Goal: Transaction & Acquisition: Purchase product/service

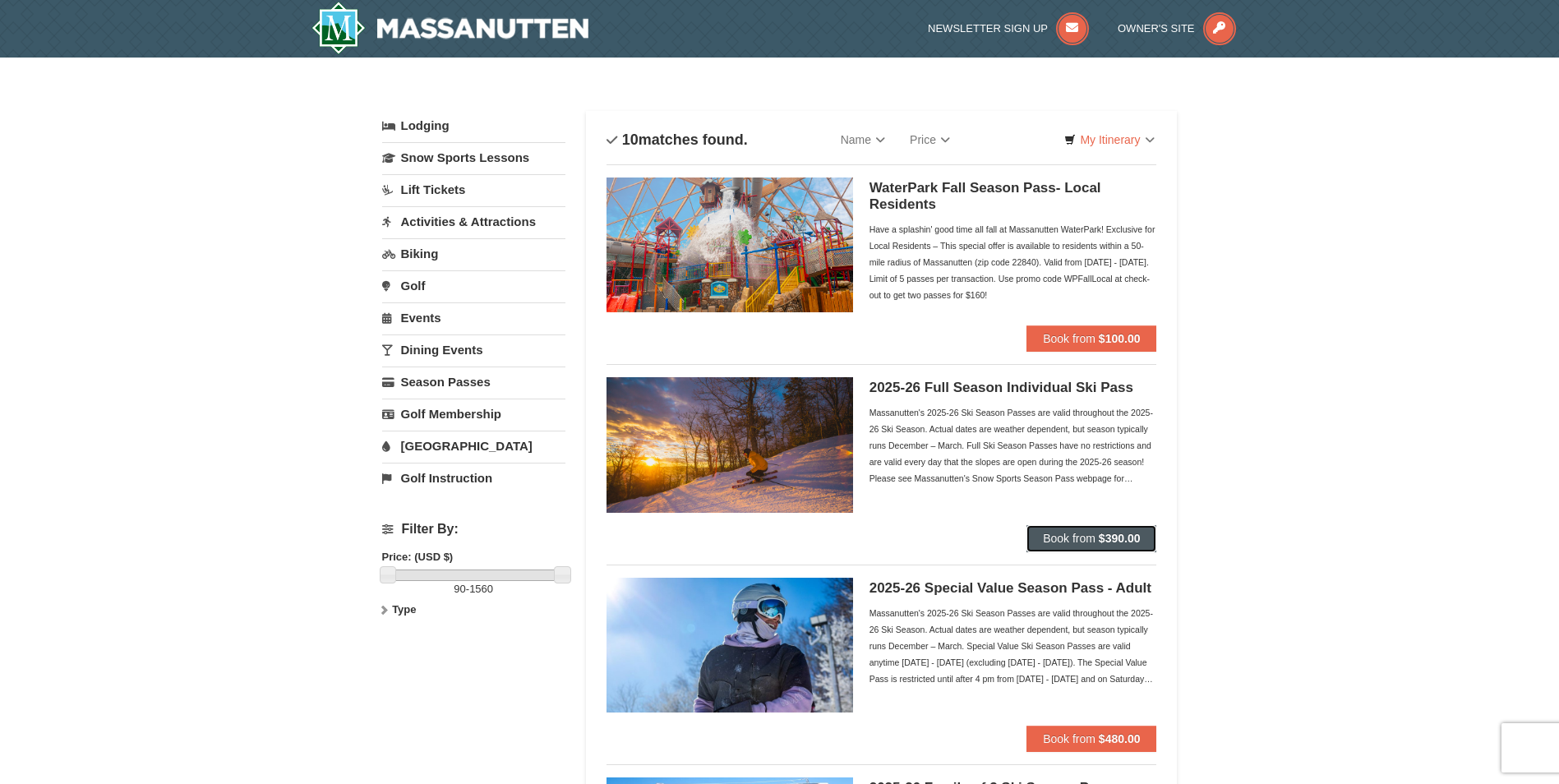
click at [1061, 530] on button "Book from $390.00" at bounding box center [1091, 538] width 130 height 27
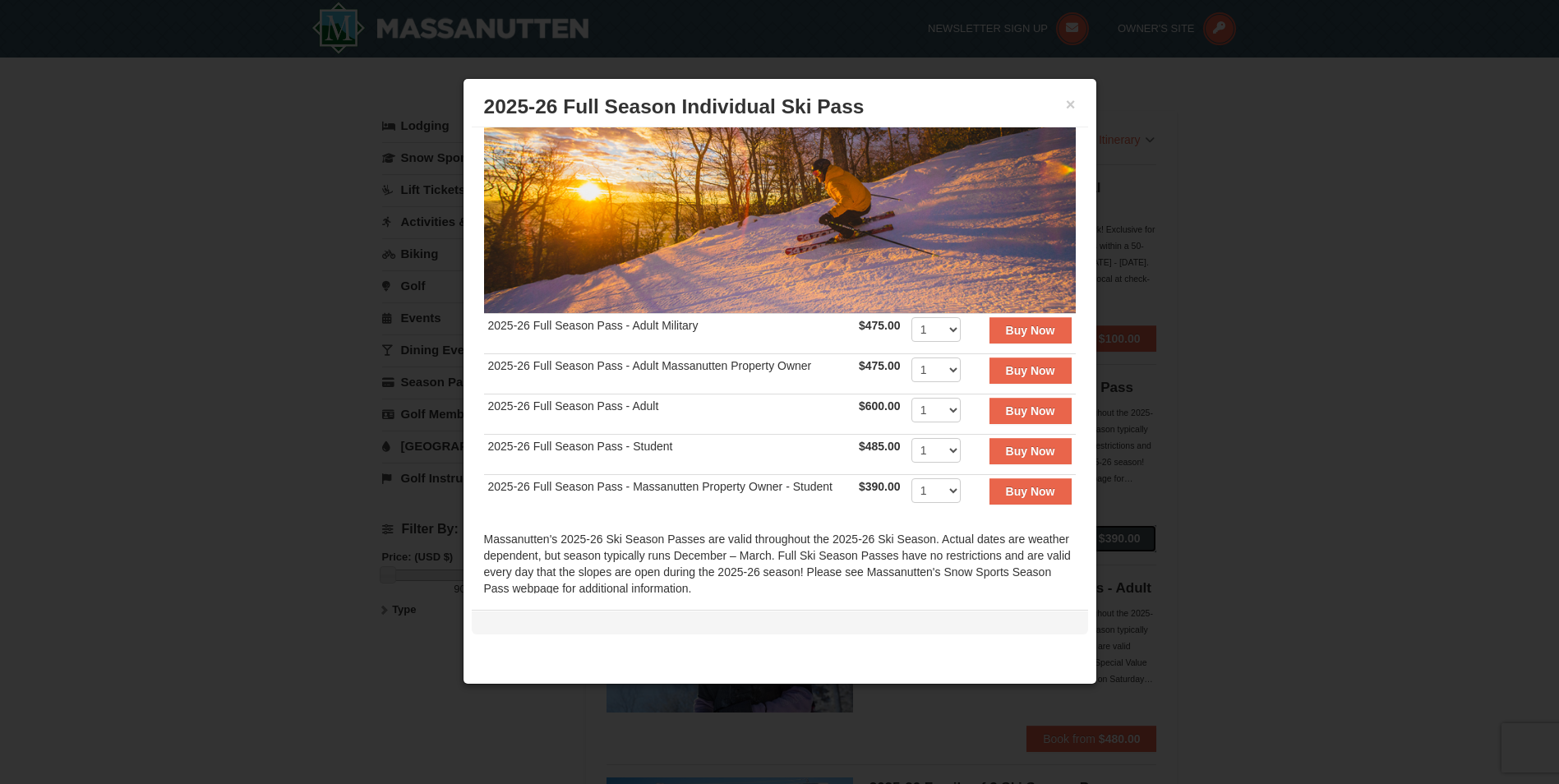
scroll to position [164, 0]
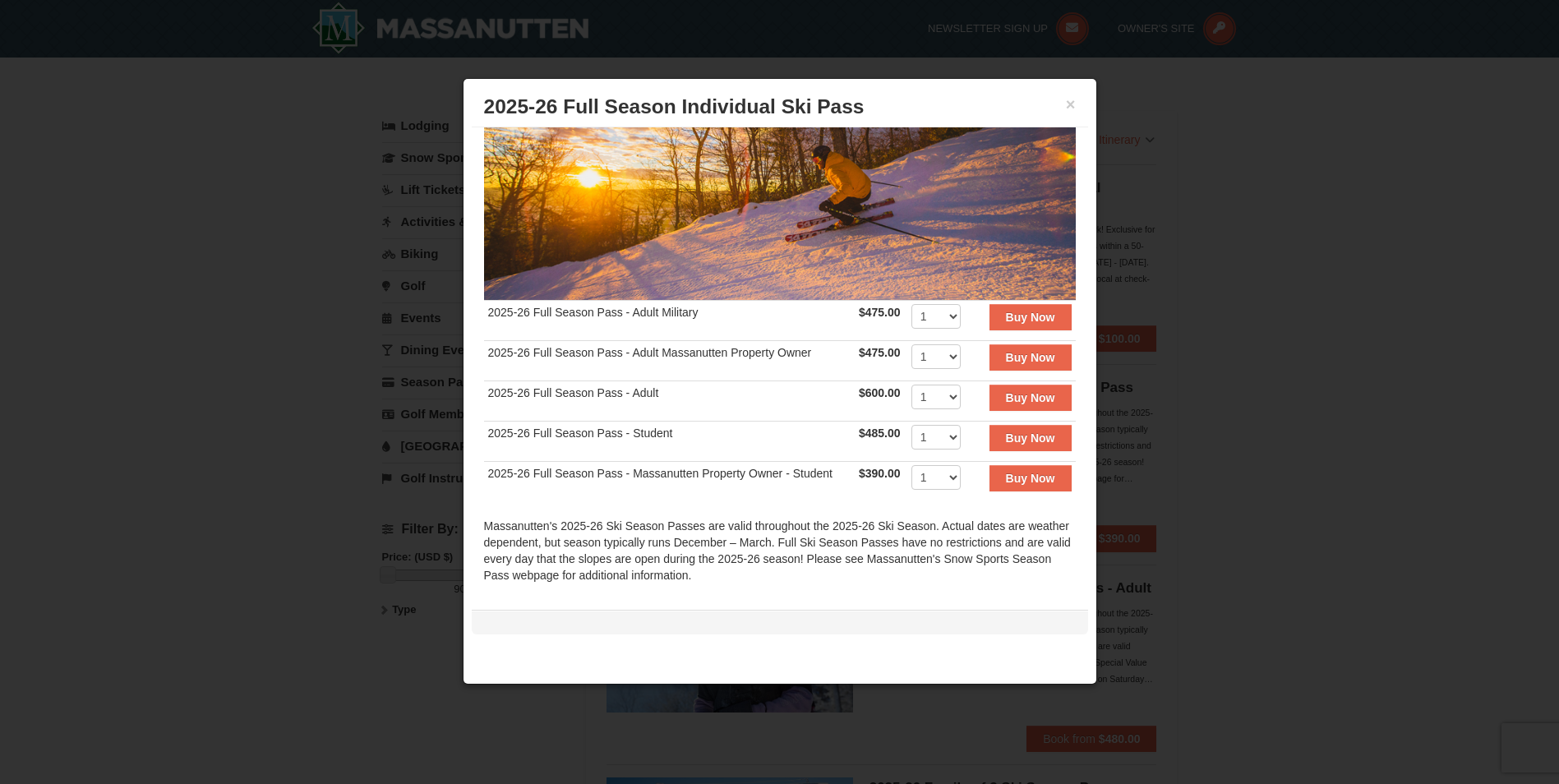
click at [566, 301] on td "2025-26 Full Season Pass - Adult Military" at bounding box center [669, 320] width 371 height 41
drag, startPoint x: 1074, startPoint y: 103, endPoint x: 1059, endPoint y: 103, distance: 15.0
click at [1074, 103] on button "×" at bounding box center [1071, 104] width 10 height 17
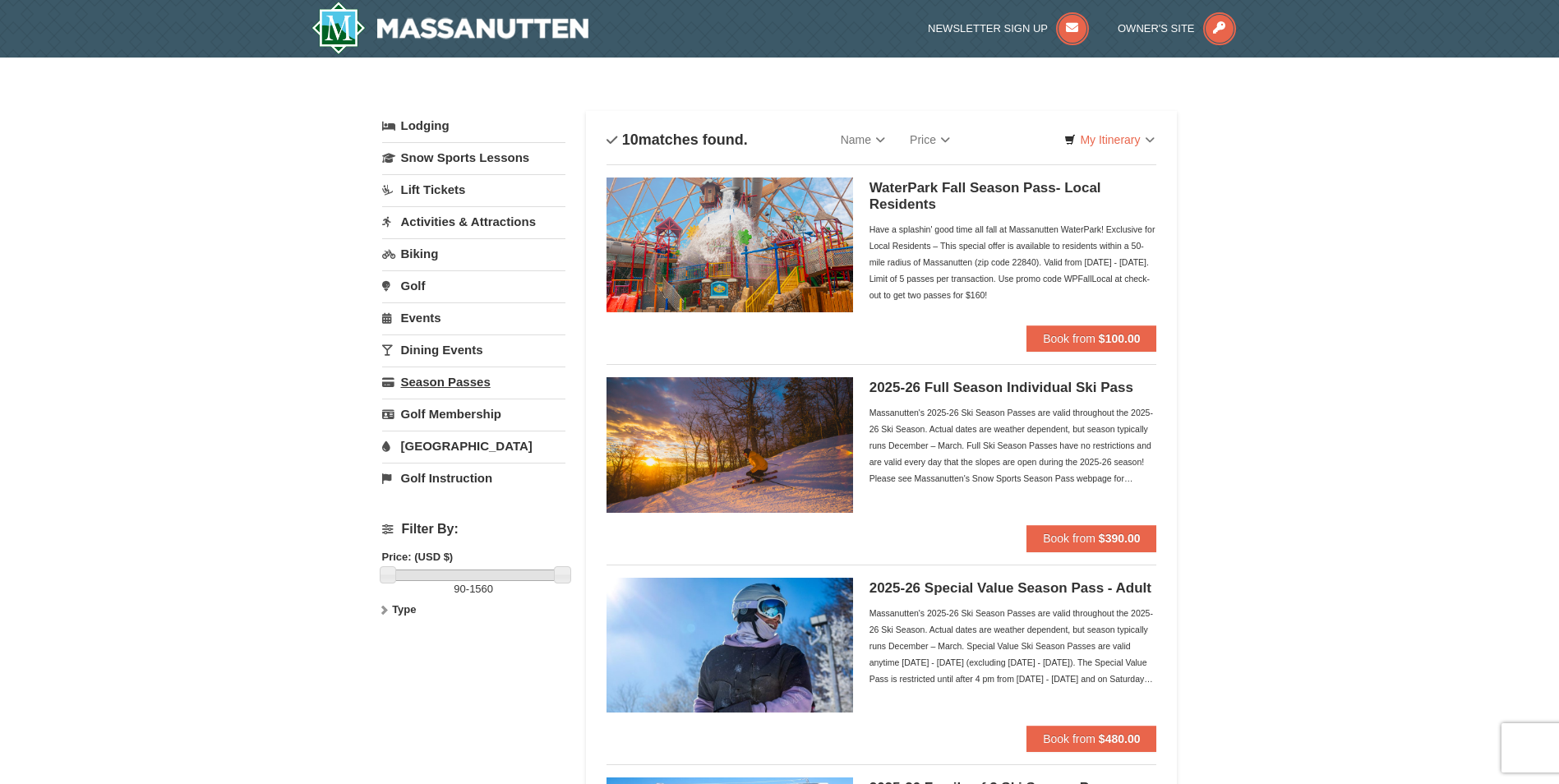
click at [434, 383] on link "Season Passes" at bounding box center [473, 382] width 183 height 30
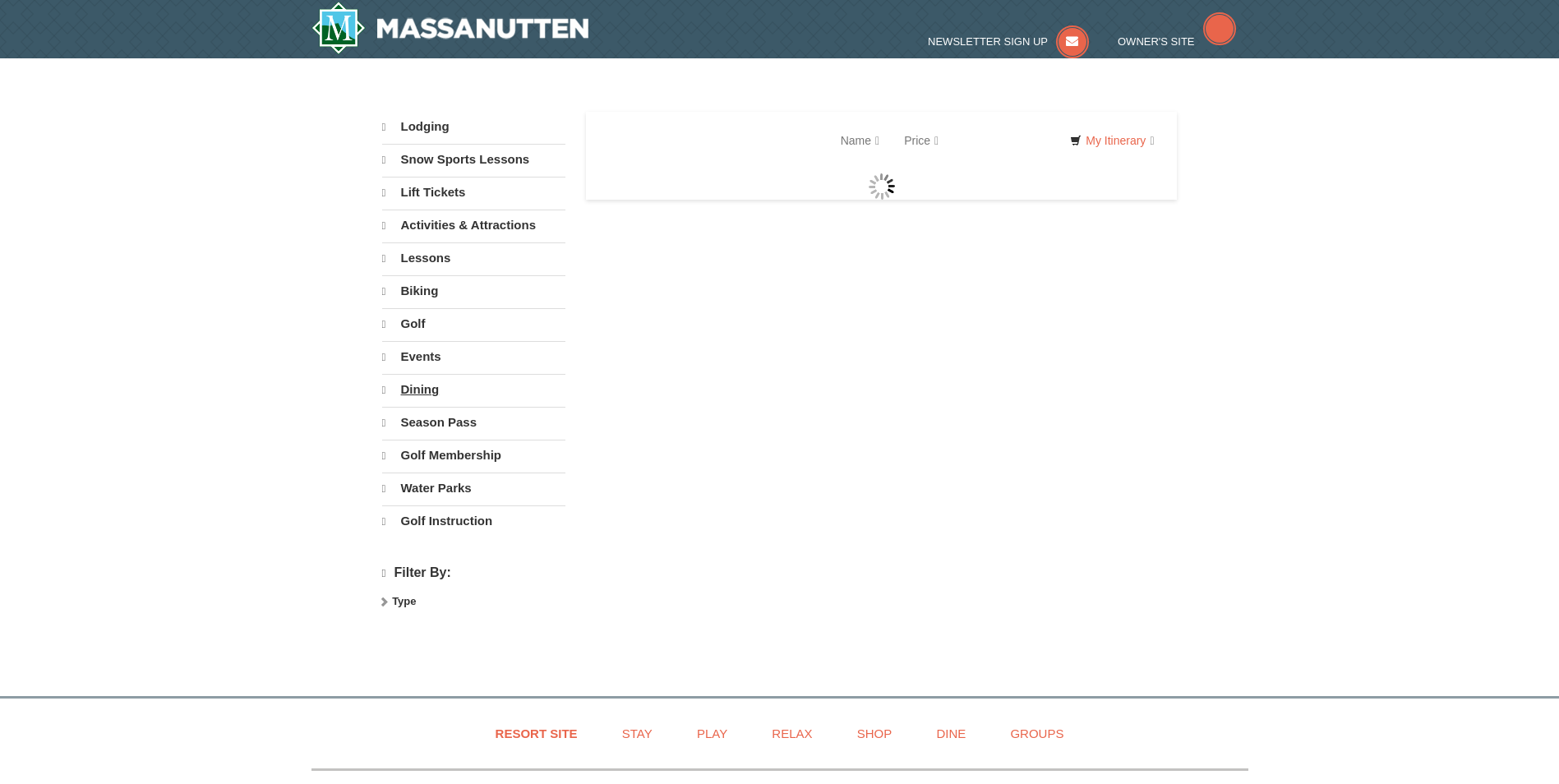
select select "9"
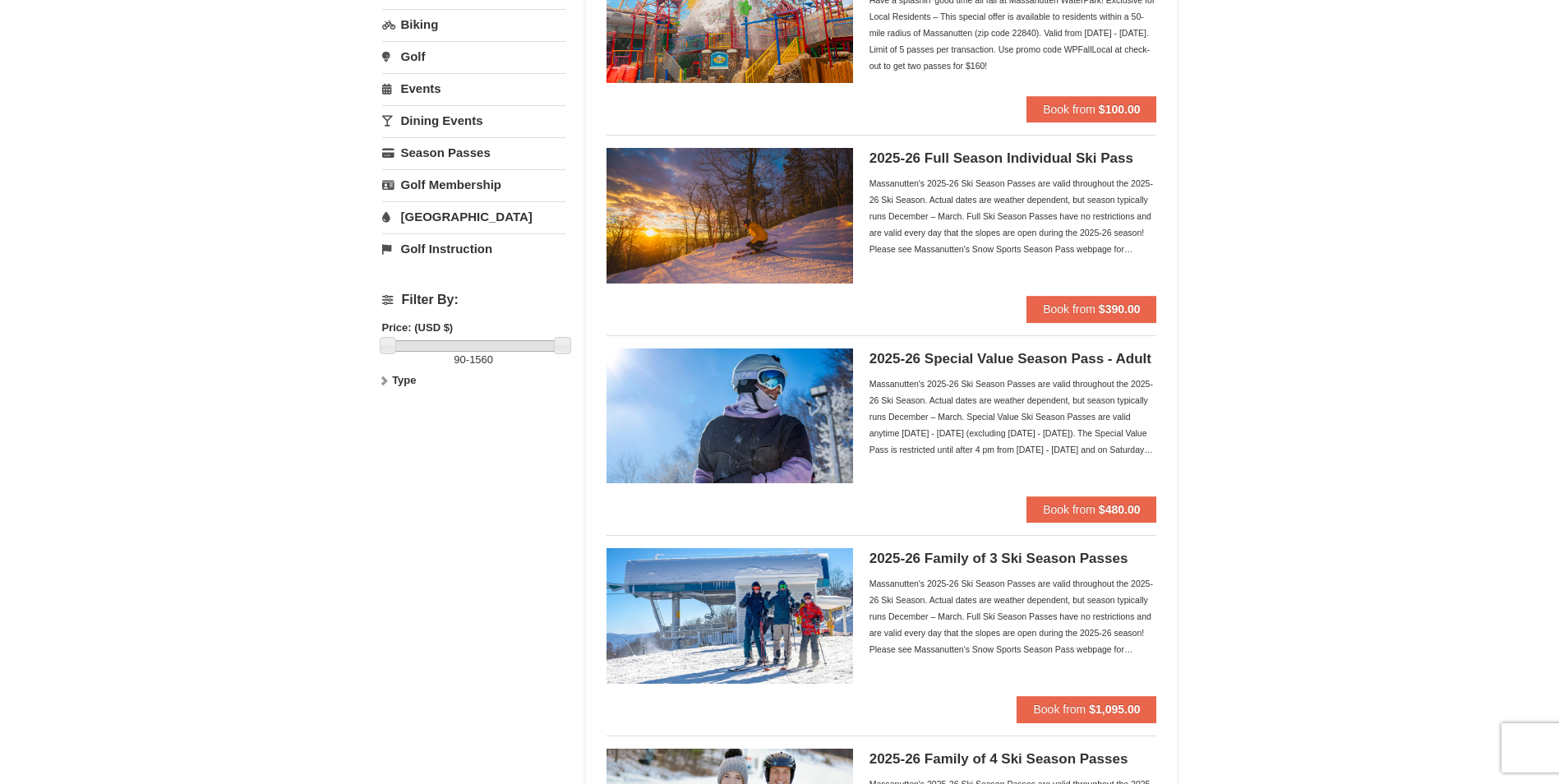
scroll to position [247, 0]
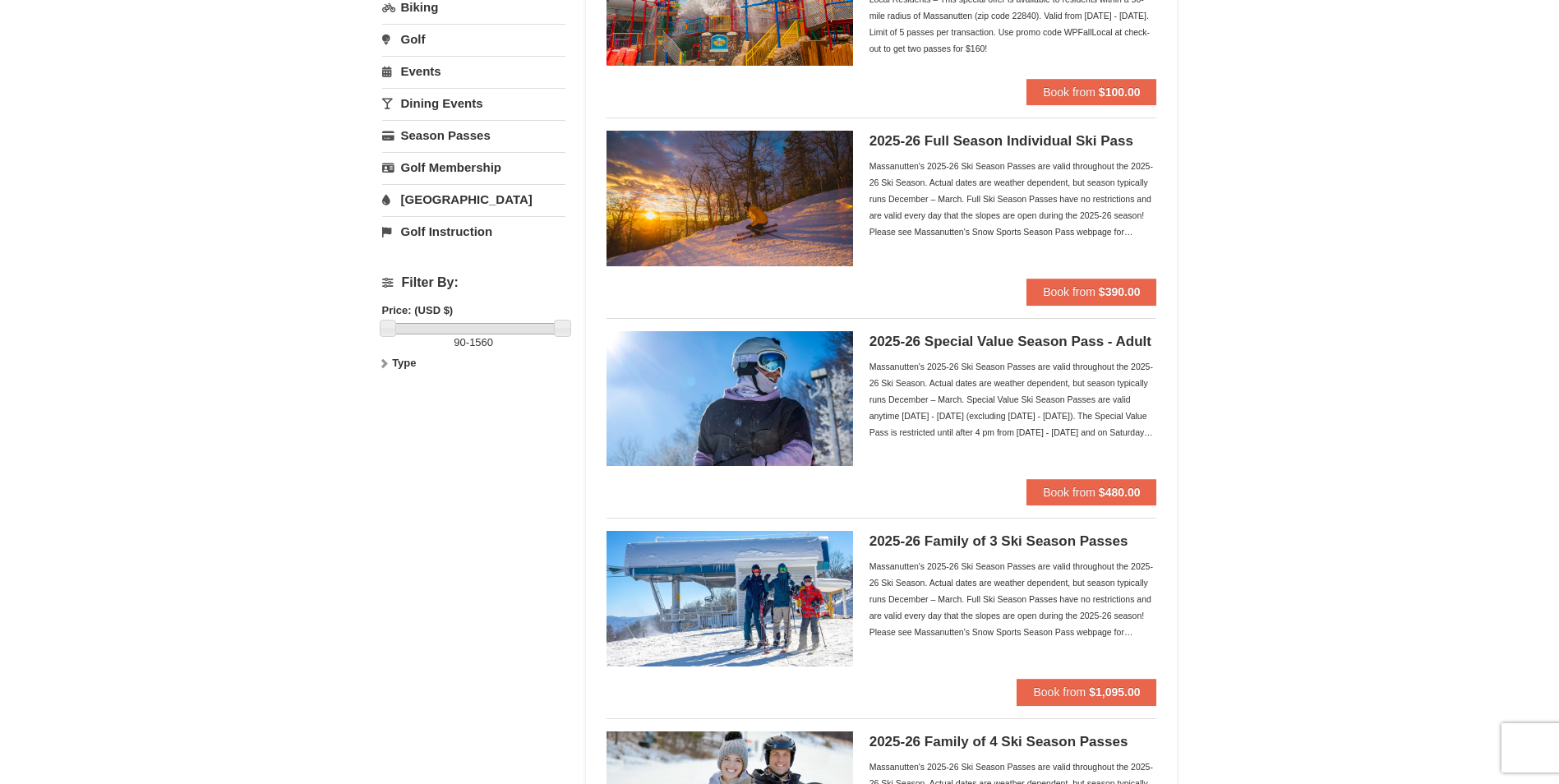
click at [767, 379] on img at bounding box center [730, 399] width 247 height 134
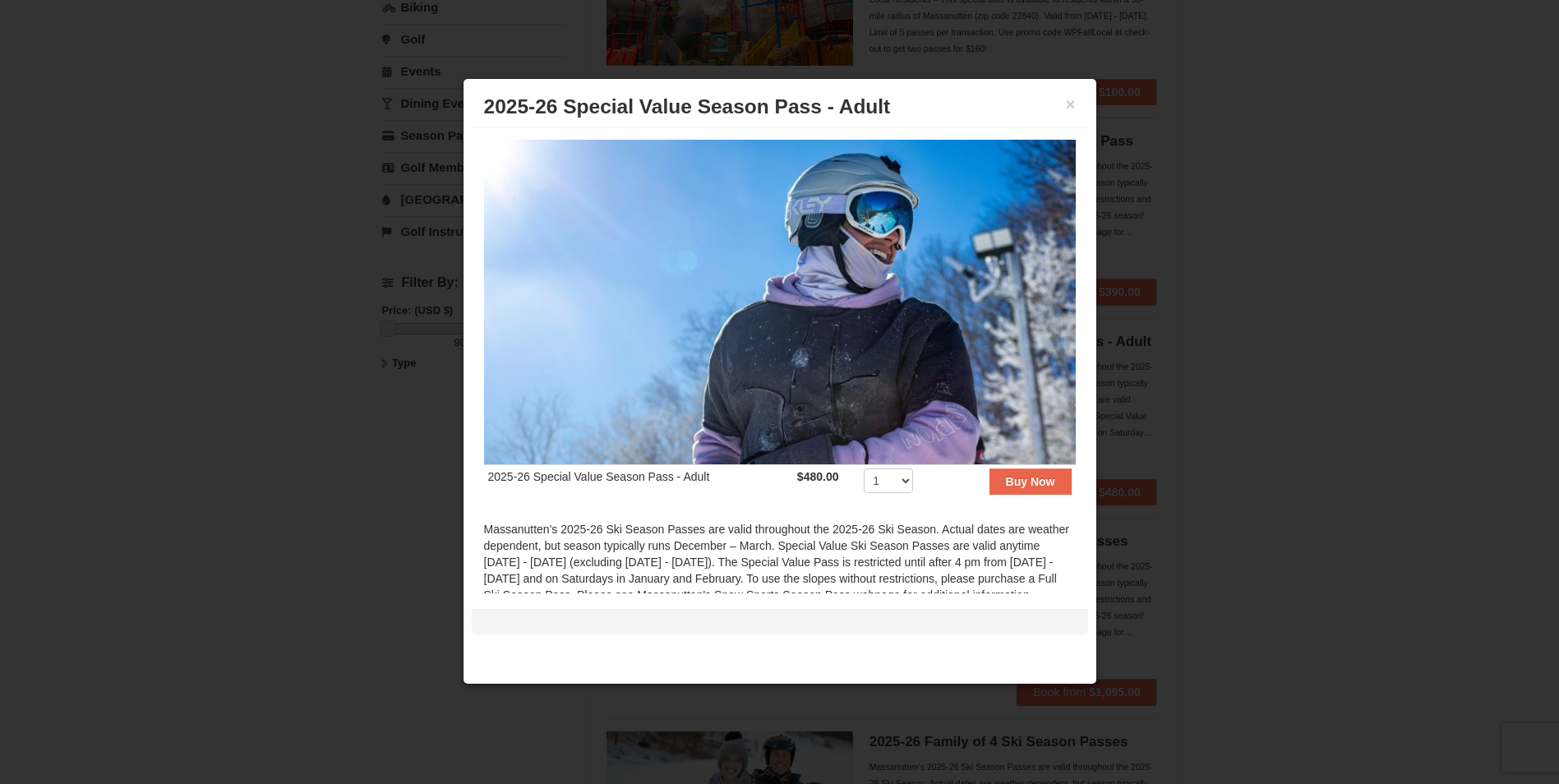
click at [1076, 104] on div "× 2025-26 Special Value Season Pass - Adult" at bounding box center [780, 108] width 616 height 41
click at [1070, 106] on button "×" at bounding box center [1071, 104] width 10 height 17
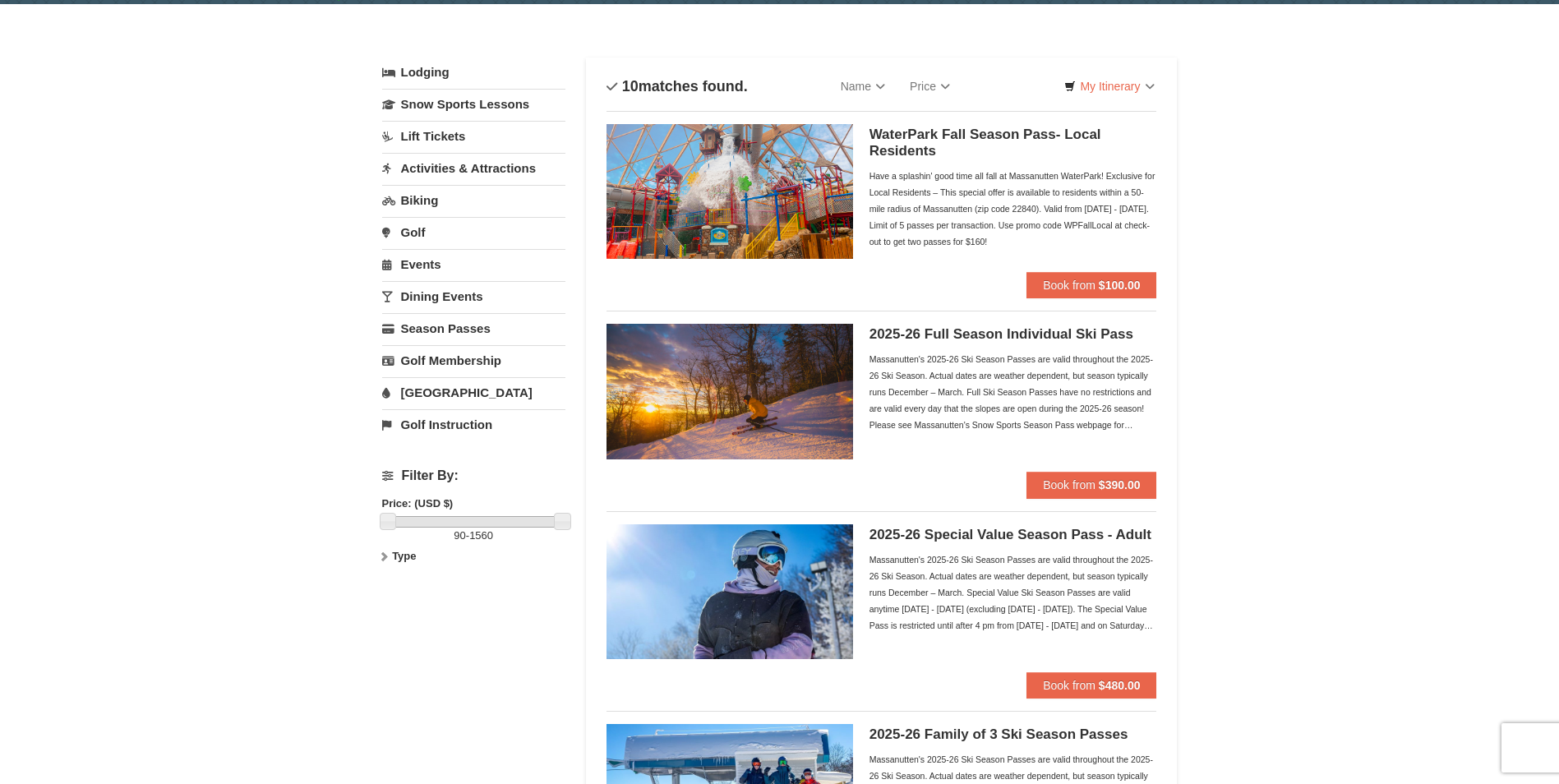
scroll to position [82, 0]
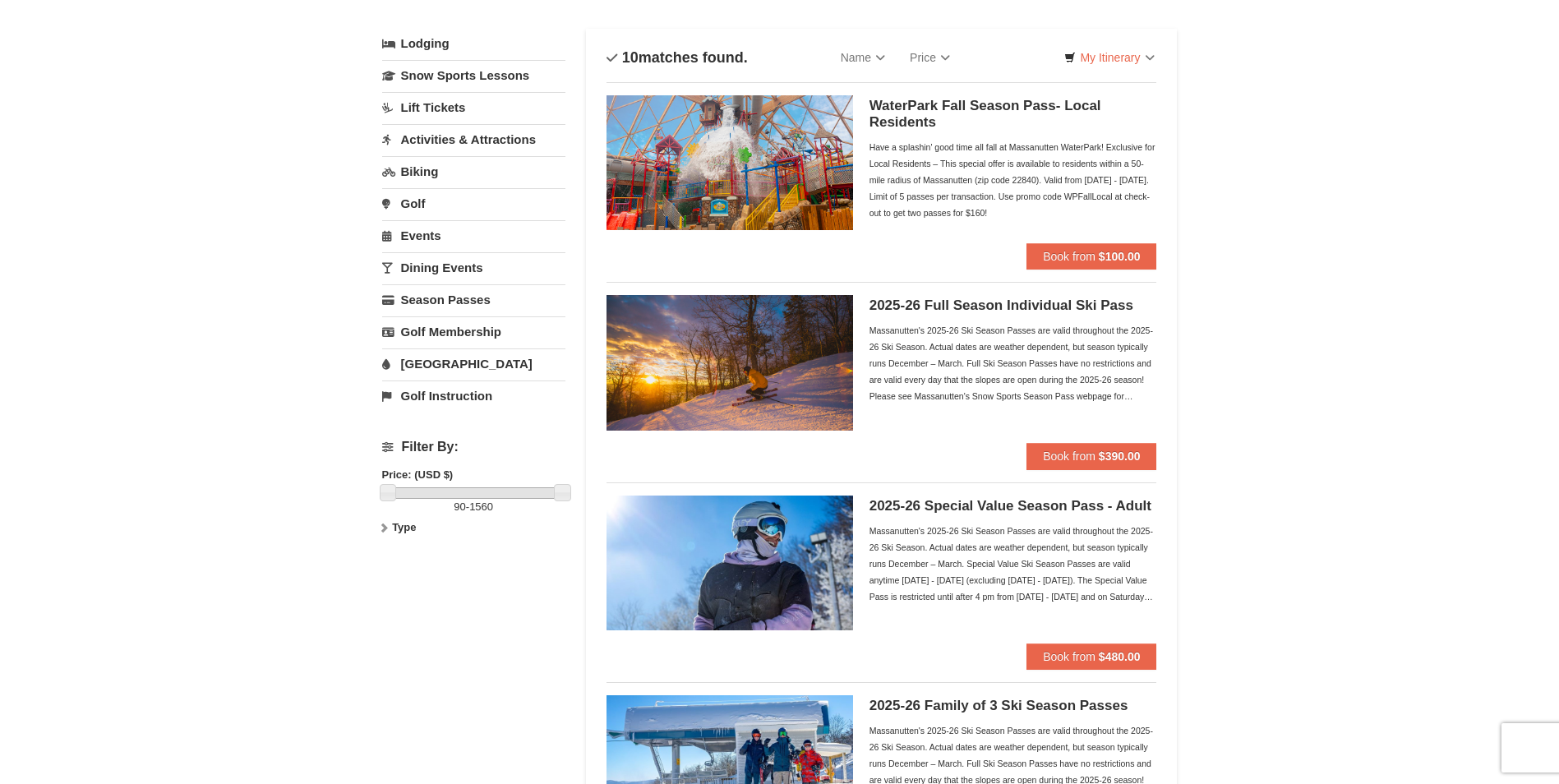
click at [954, 305] on h5 "2025-26 Full Season Individual Ski Pass" at bounding box center [1013, 305] width 287 height 17
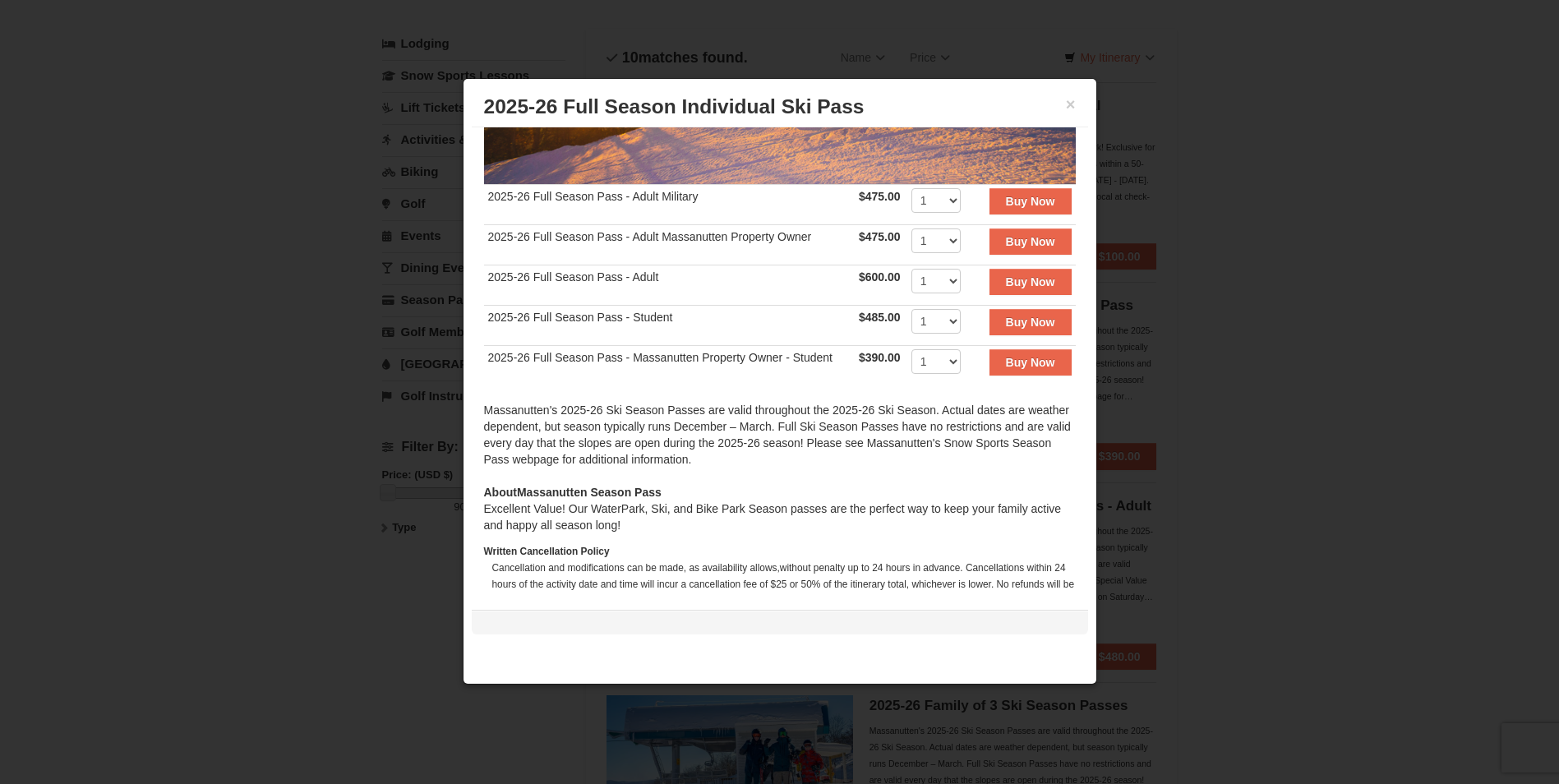
scroll to position [202, 0]
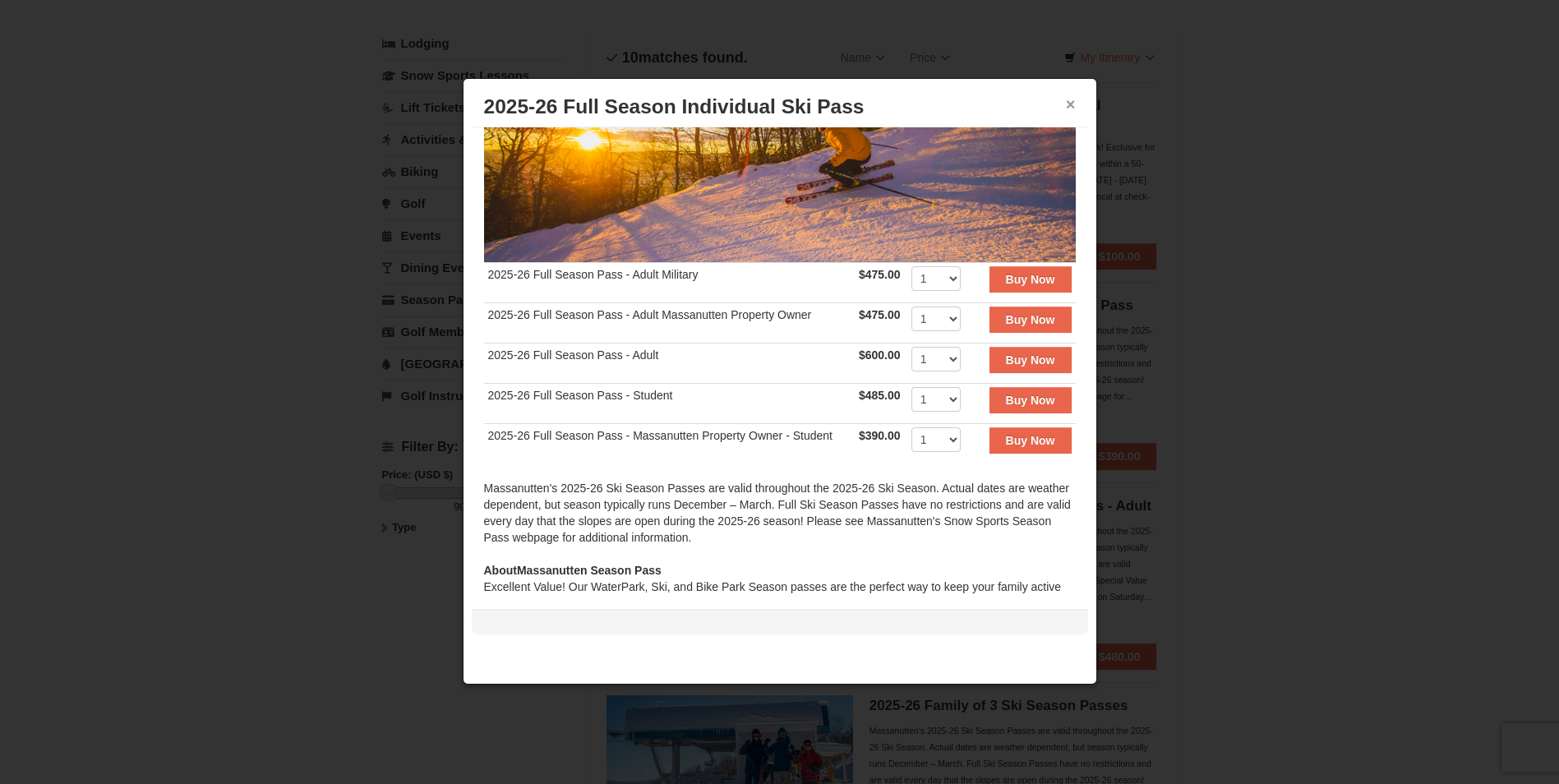
click at [1072, 103] on button "×" at bounding box center [1071, 104] width 10 height 17
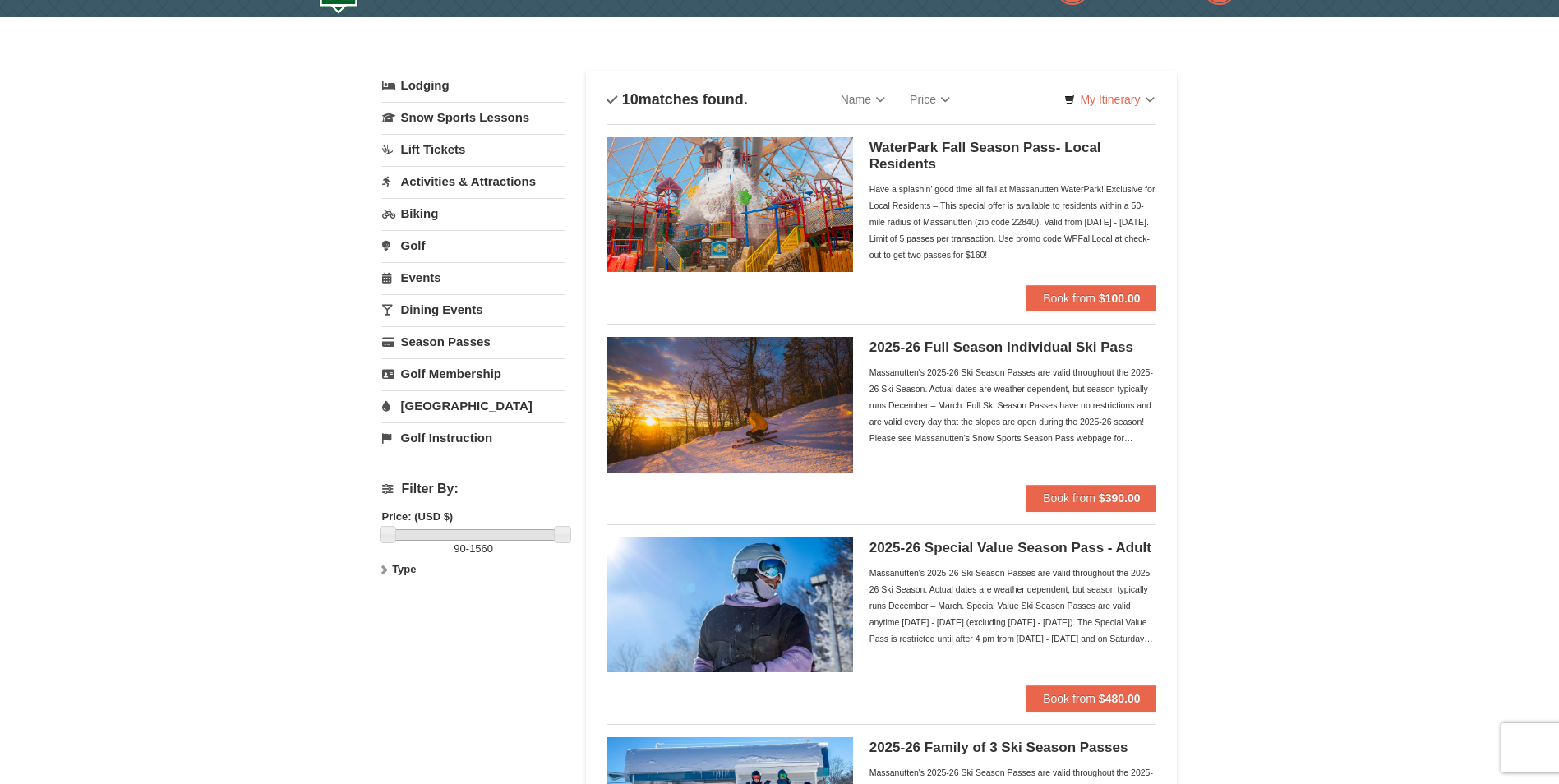
scroll to position [0, 0]
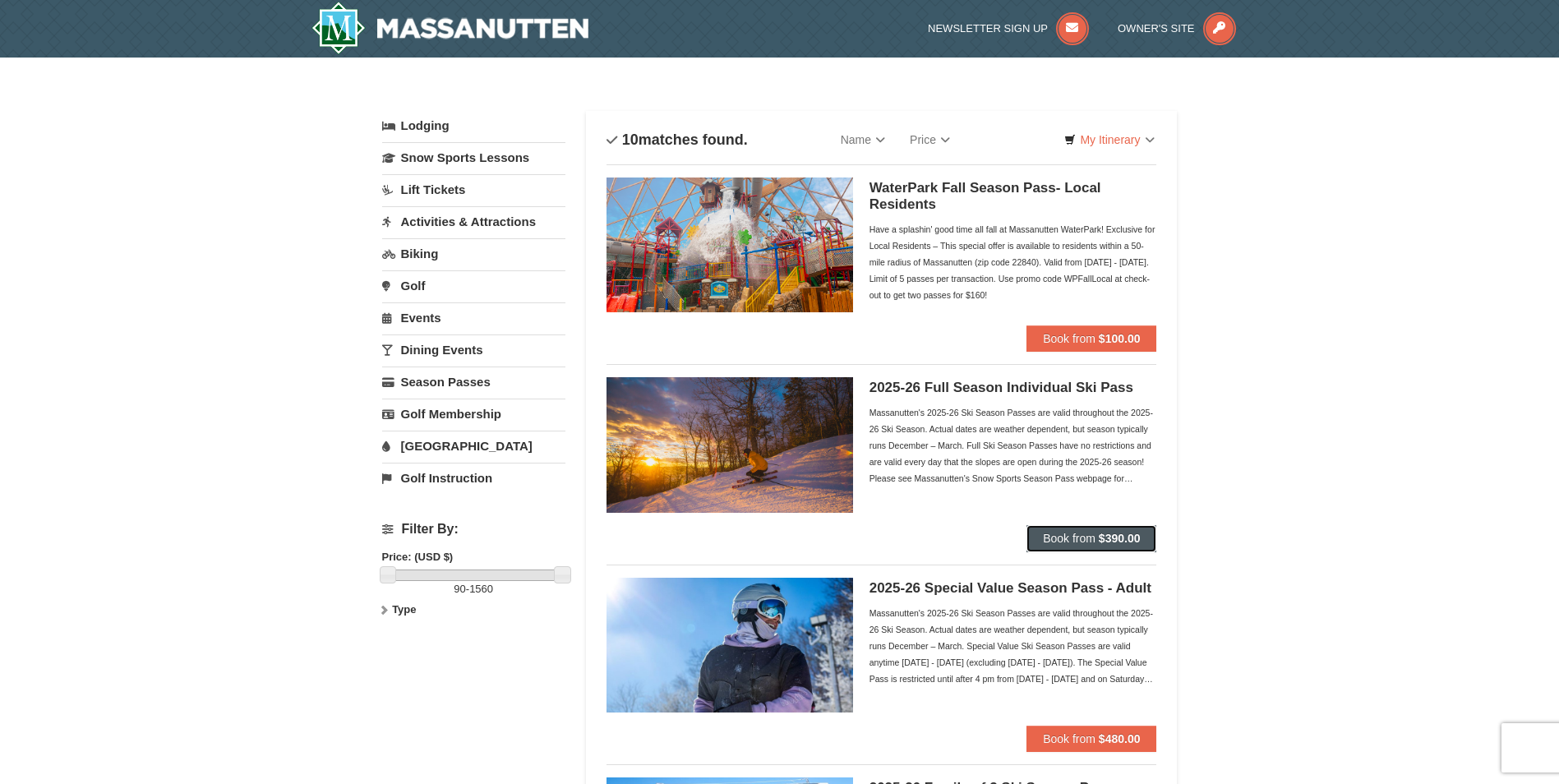
click at [1094, 525] on button "Book from $390.00" at bounding box center [1091, 538] width 130 height 27
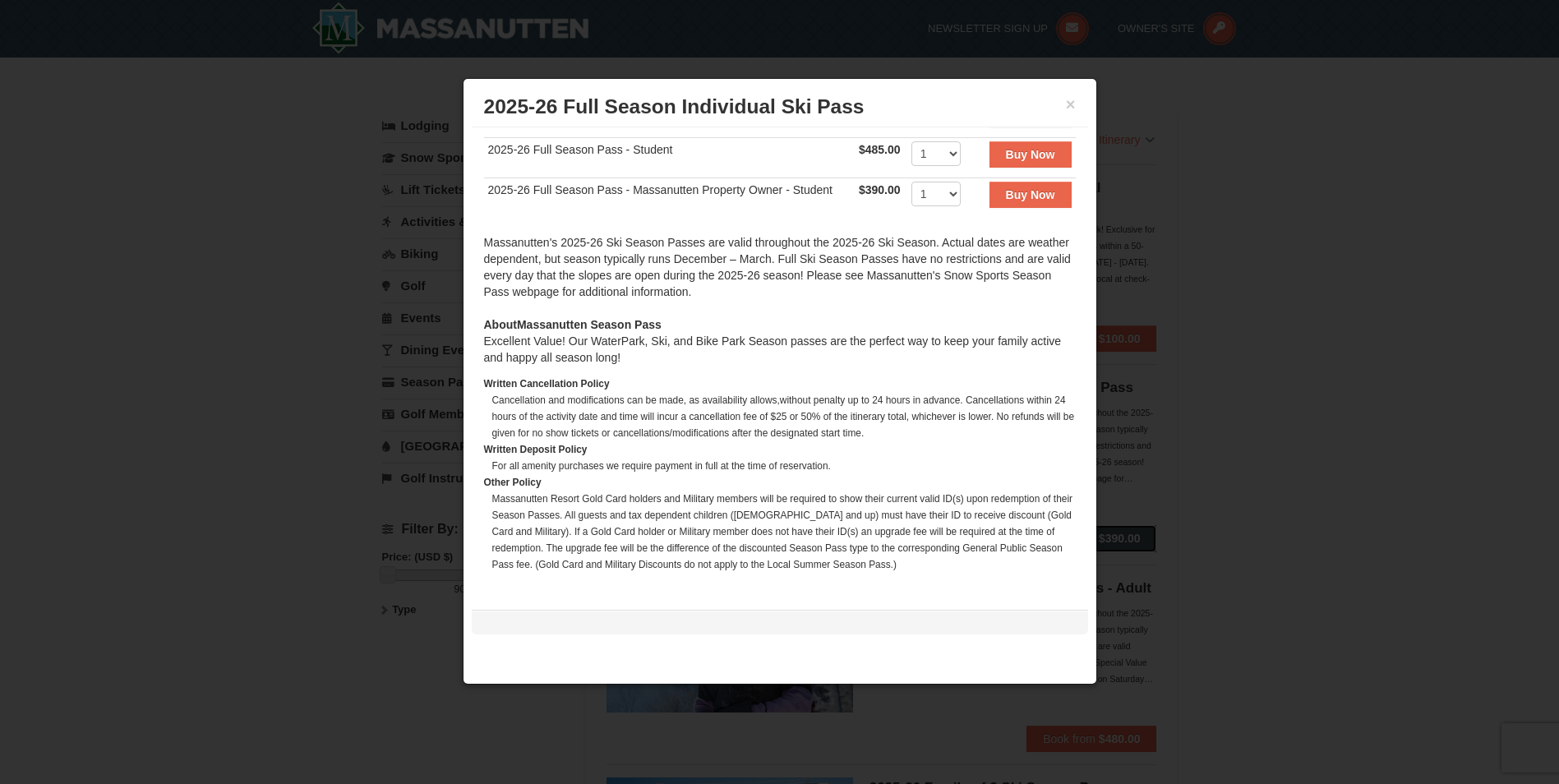
scroll to position [449, 0]
click at [1074, 104] on button "×" at bounding box center [1071, 104] width 10 height 17
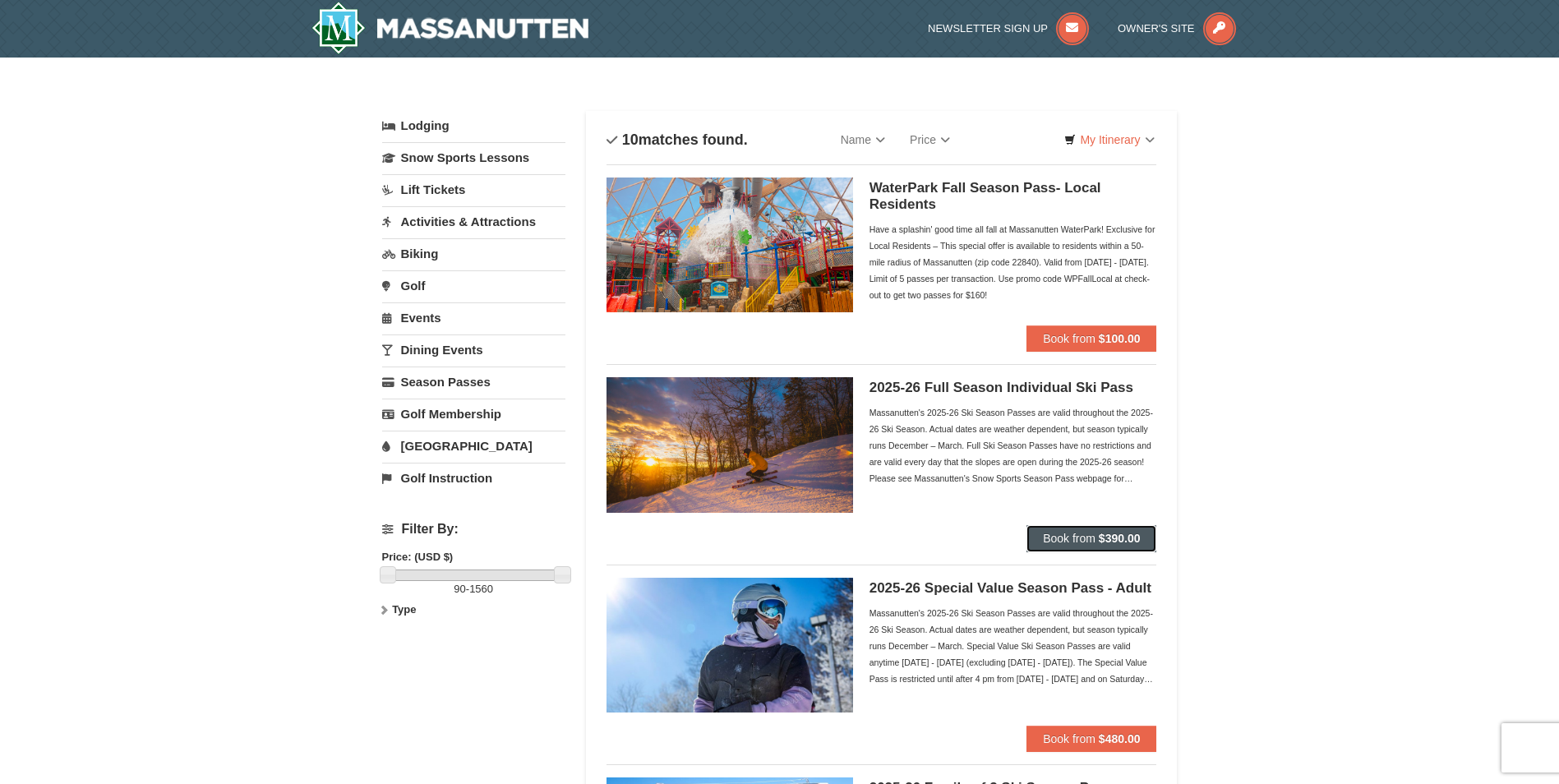
click at [1079, 529] on button "Book from $390.00" at bounding box center [1091, 538] width 130 height 27
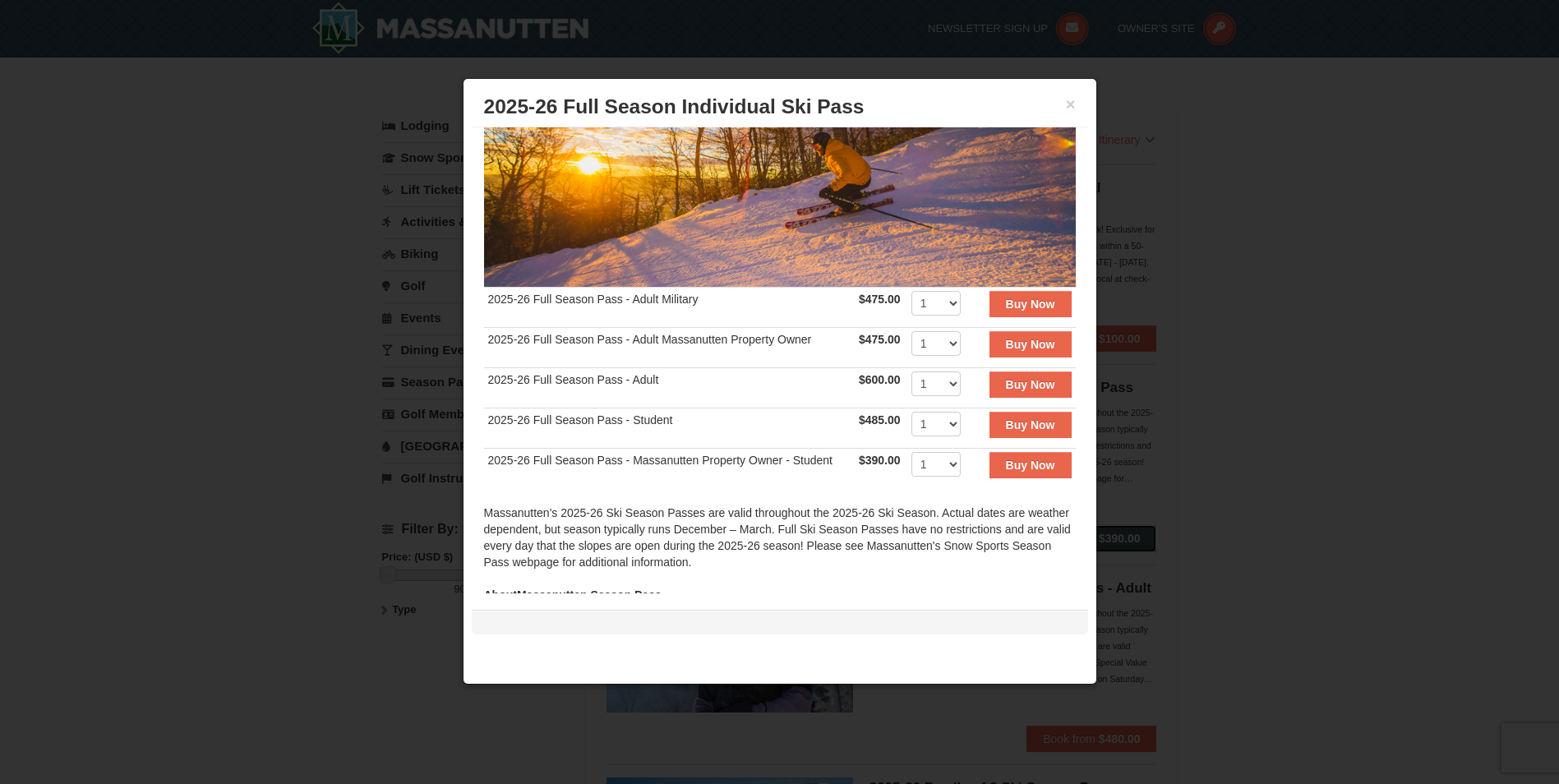
scroll to position [164, 0]
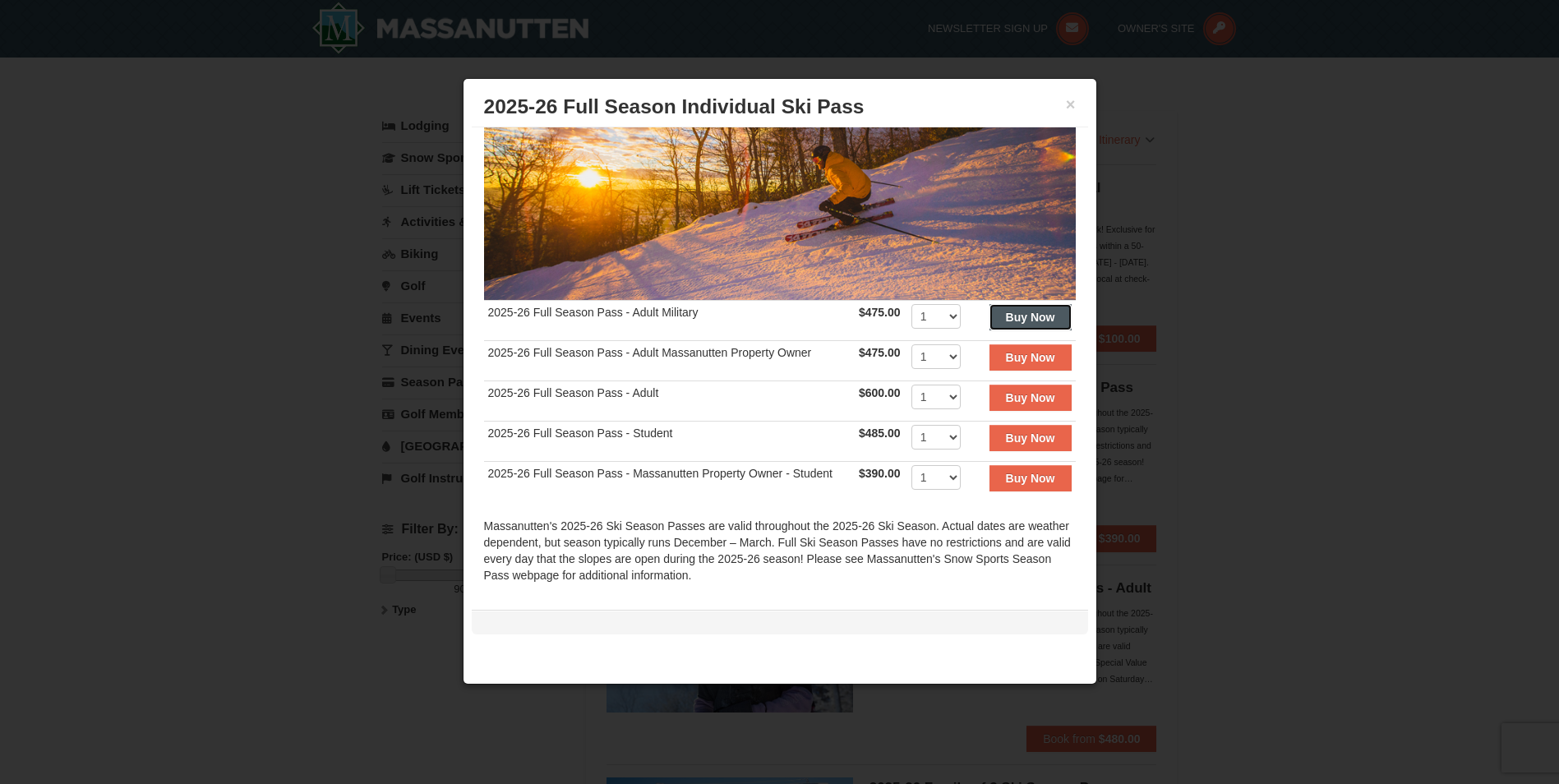
click at [1020, 310] on strong "Buy Now" at bounding box center [1031, 316] width 50 height 13
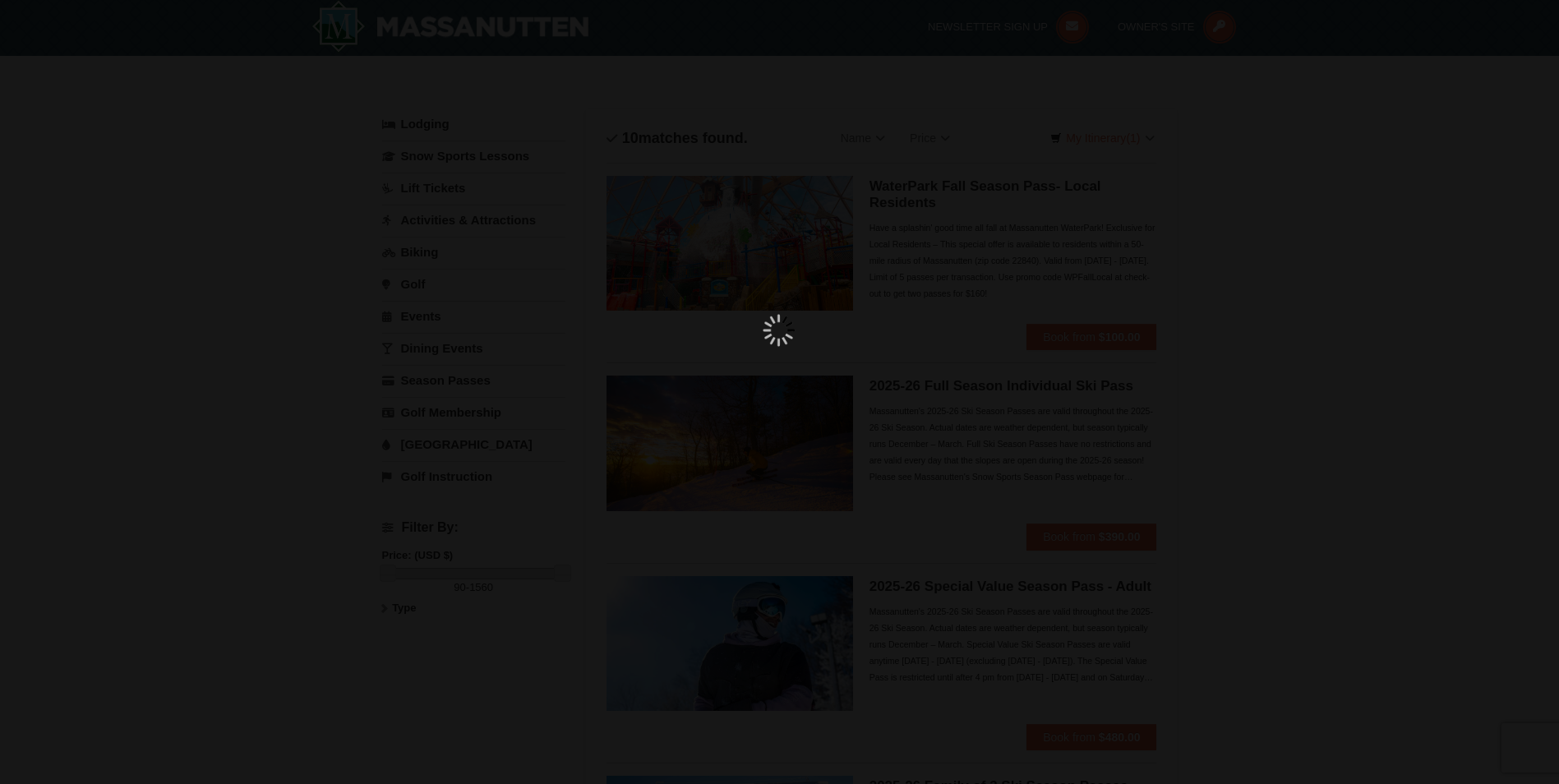
scroll to position [5, 0]
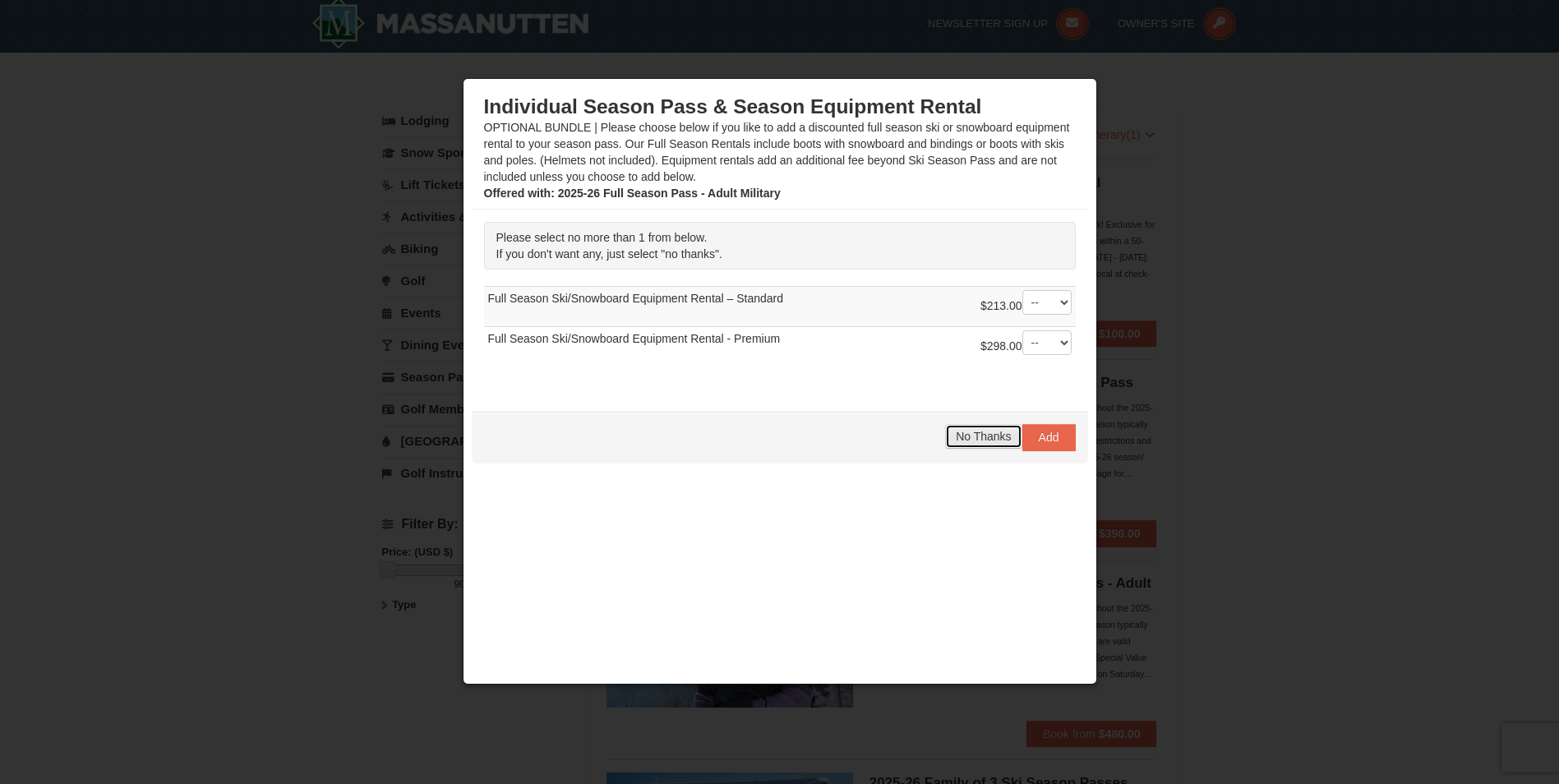
click at [982, 433] on span "No Thanks" at bounding box center [983, 436] width 55 height 13
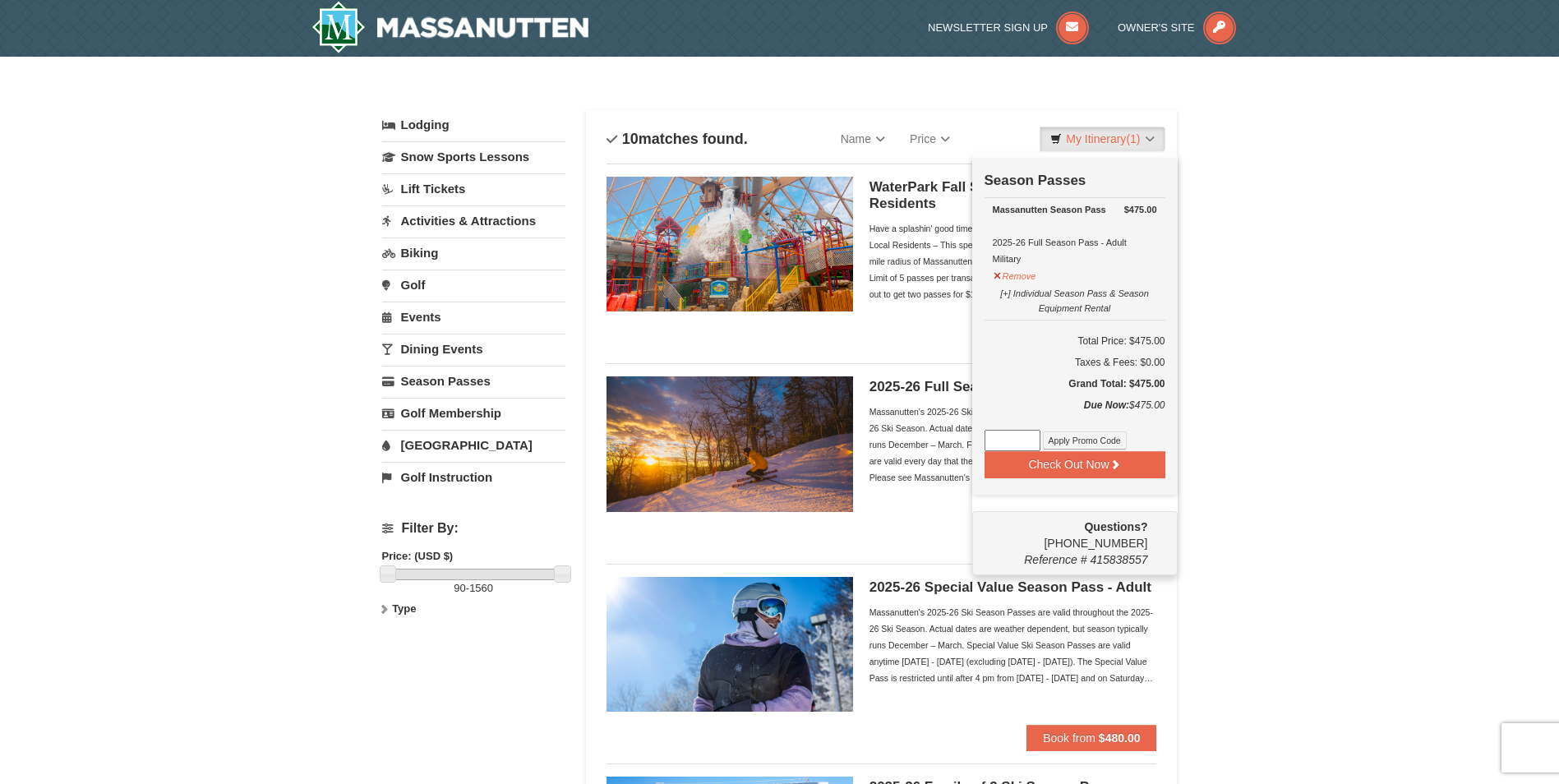
scroll to position [0, 0]
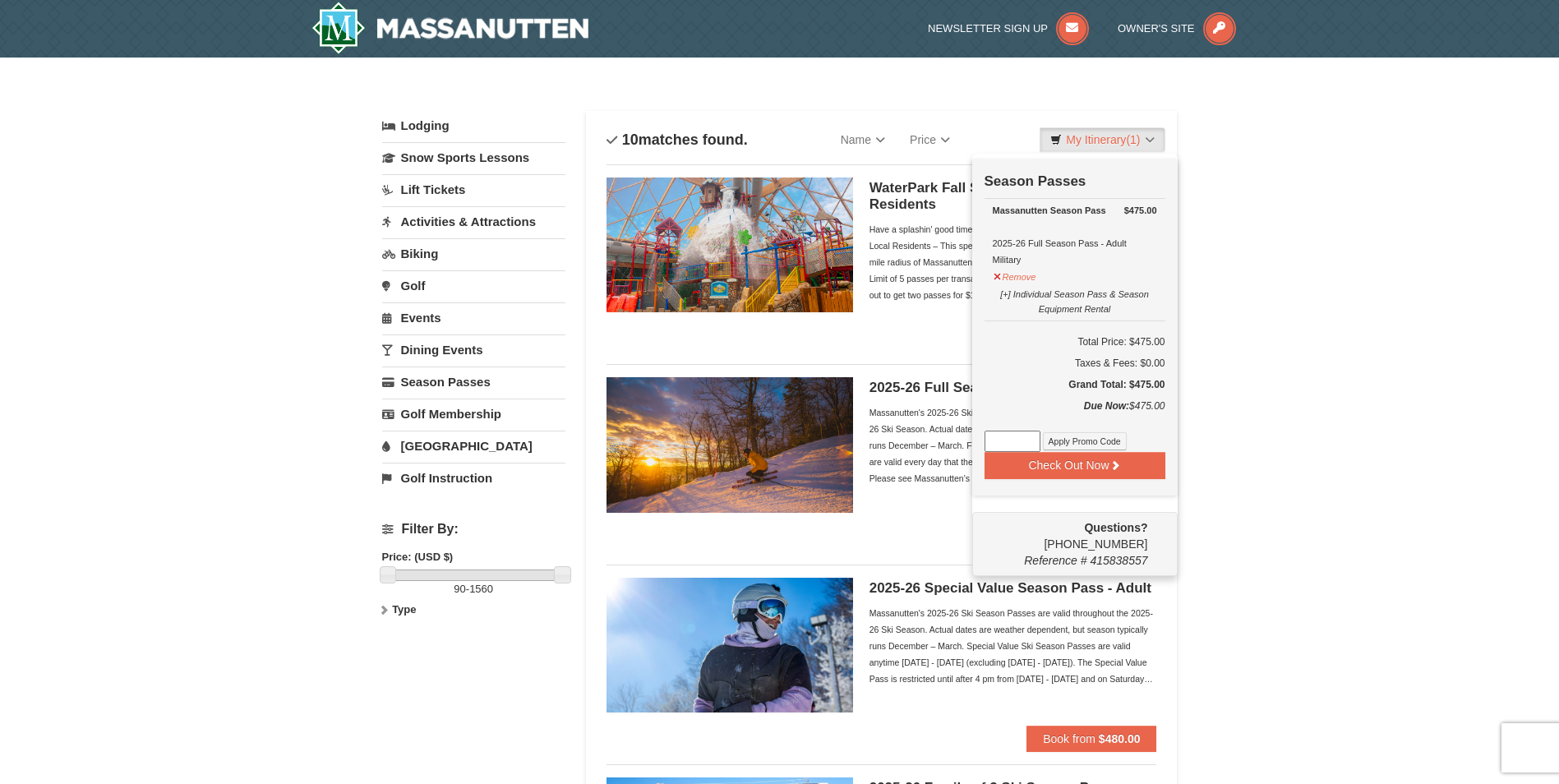
click at [882, 329] on div "WaterPark Fall Season Pass- Local Residents Have a splashin' good time all fall…" at bounding box center [882, 251] width 551 height 173
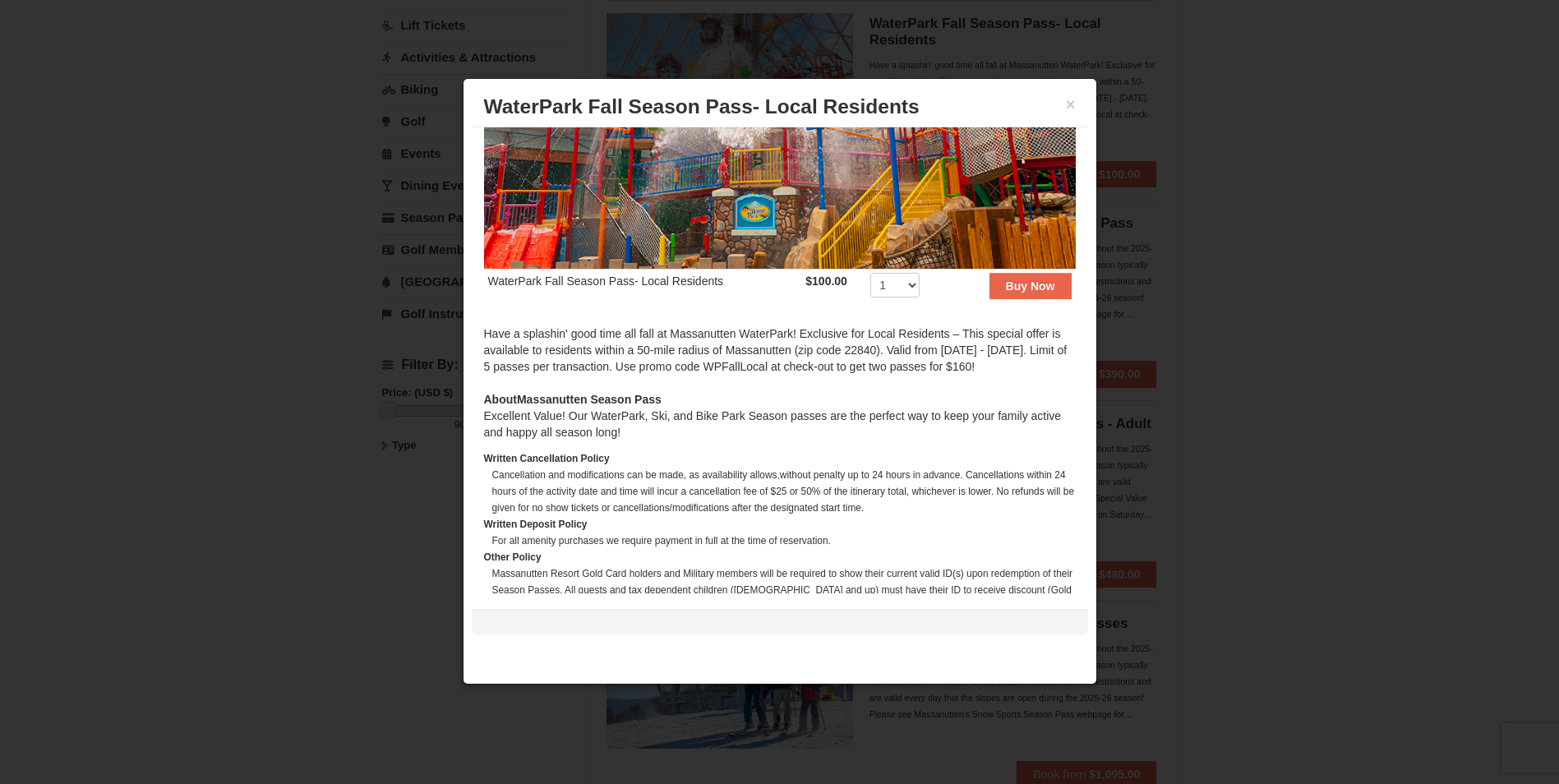
scroll to position [205, 0]
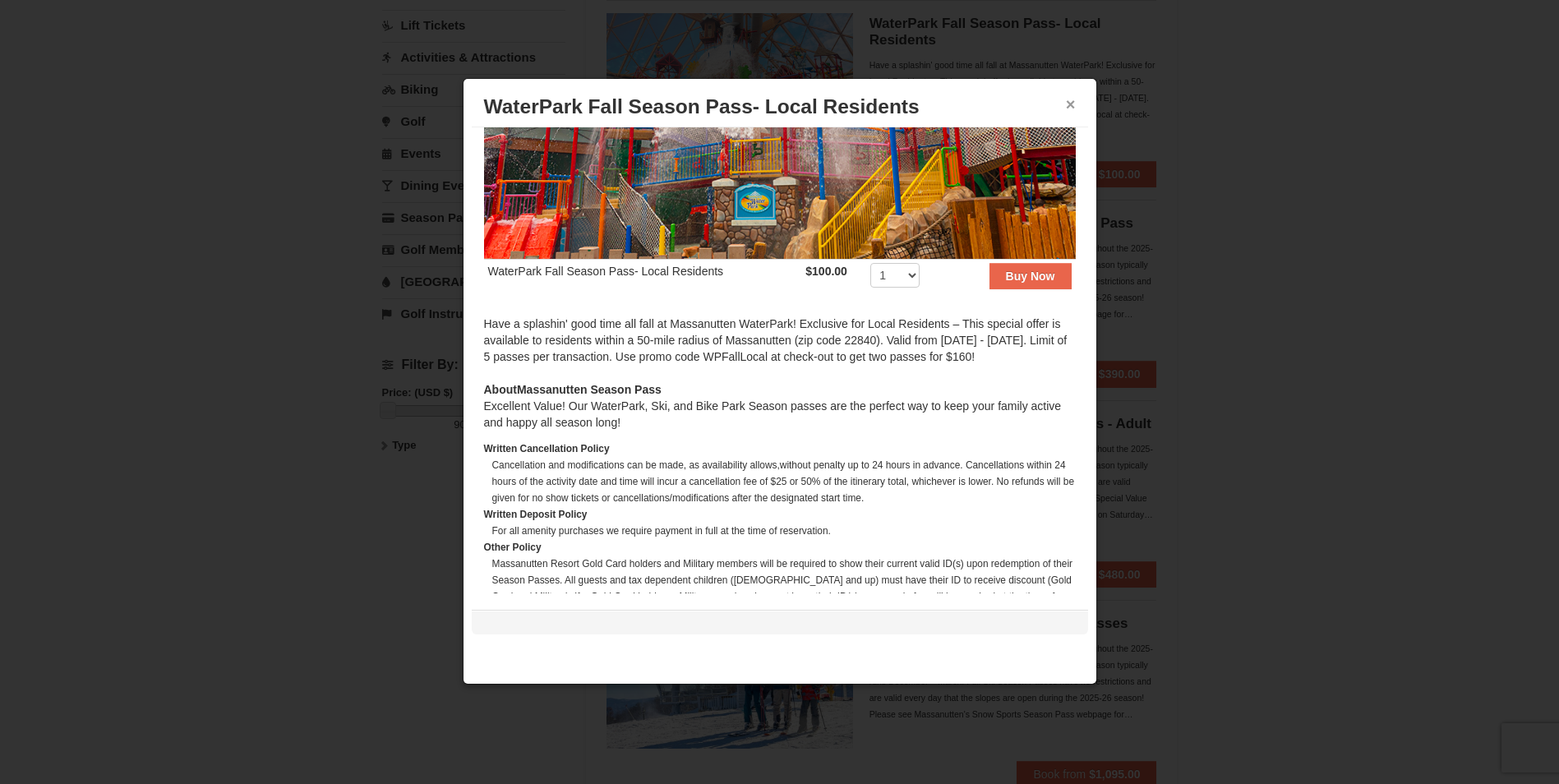
click at [1070, 103] on button "×" at bounding box center [1071, 104] width 10 height 17
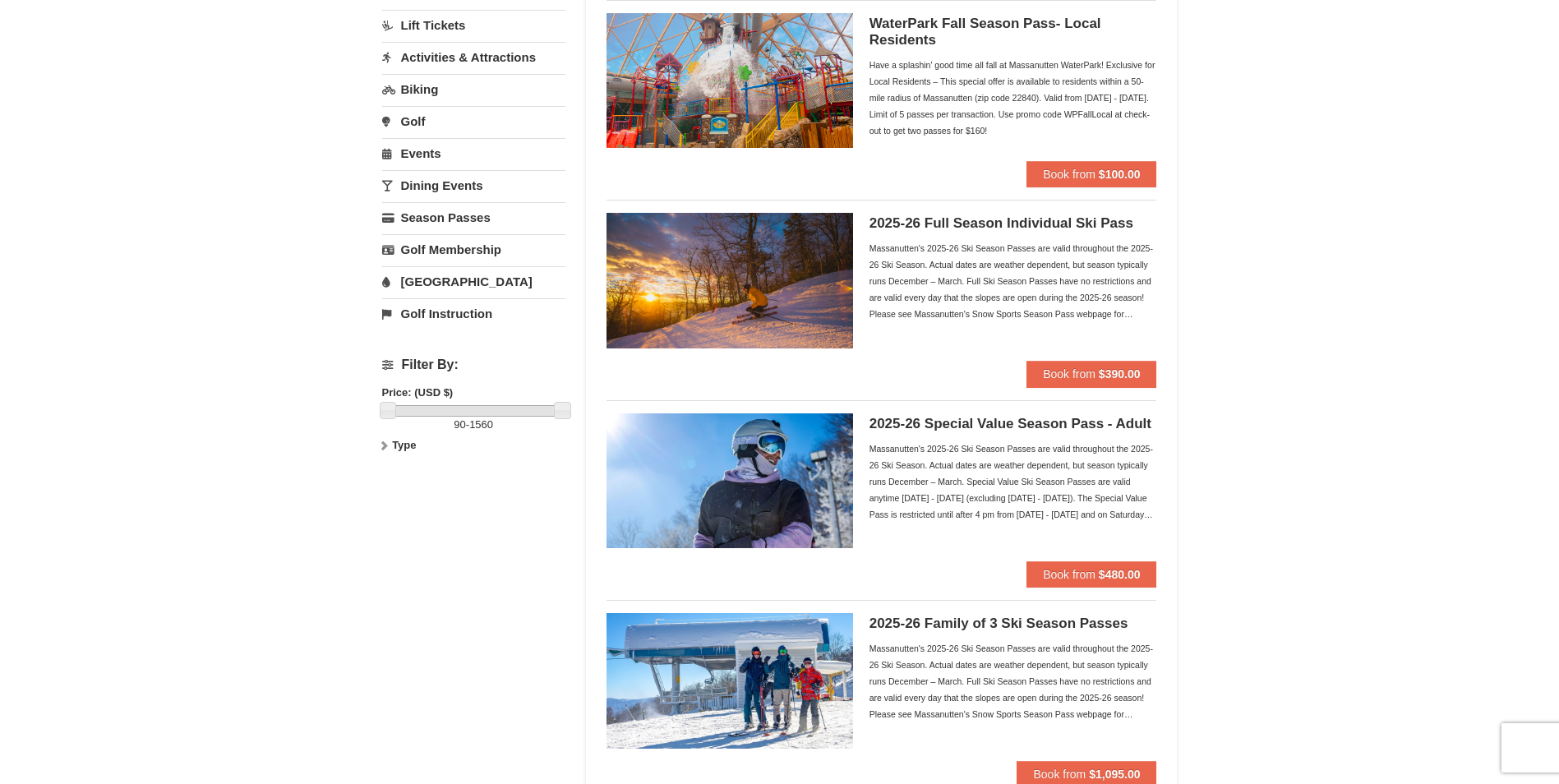
click at [957, 216] on h5 "2025-26 Full Season Individual Ski Pass" at bounding box center [1013, 224] width 287 height 17
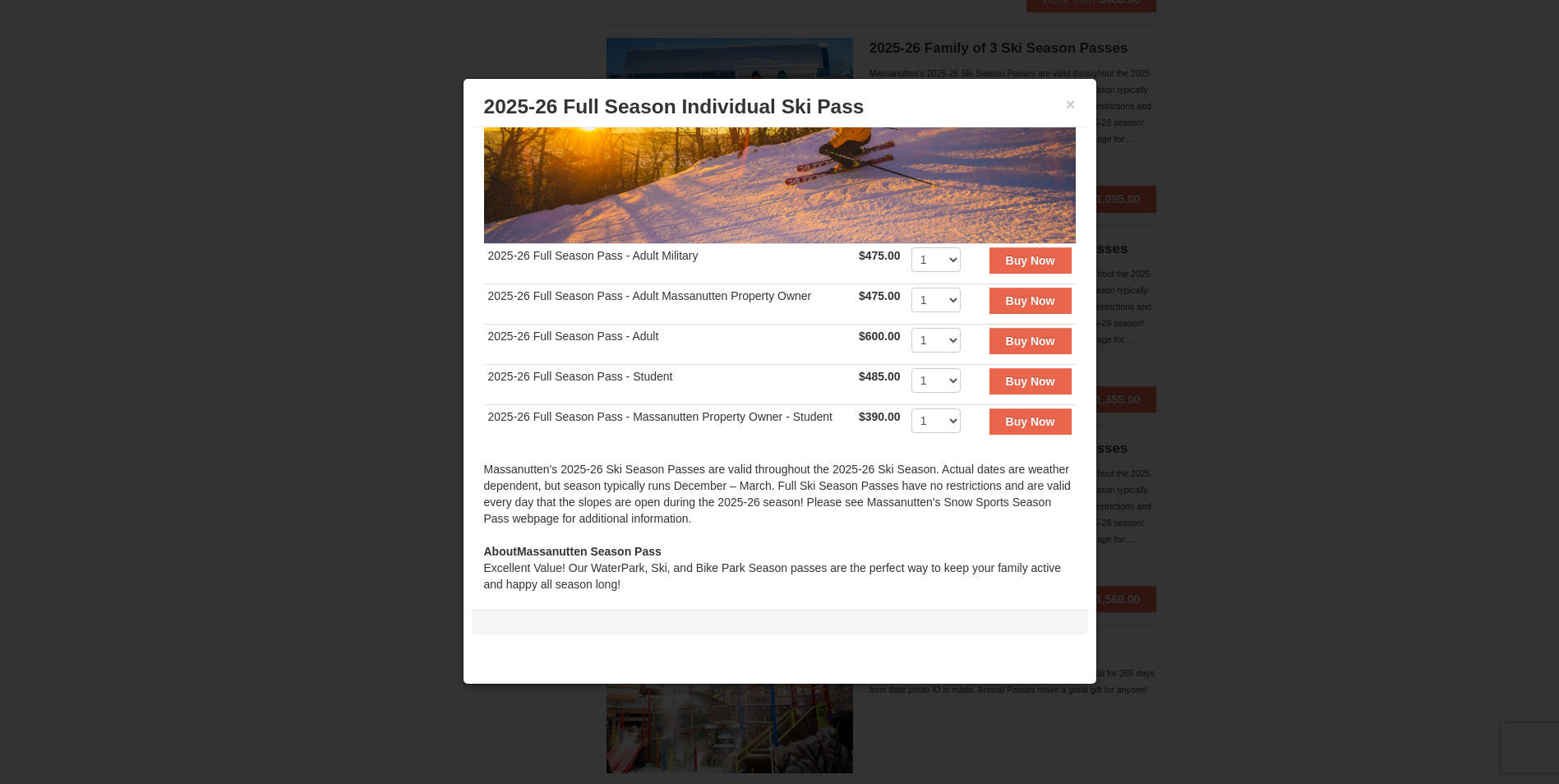
scroll to position [202, 0]
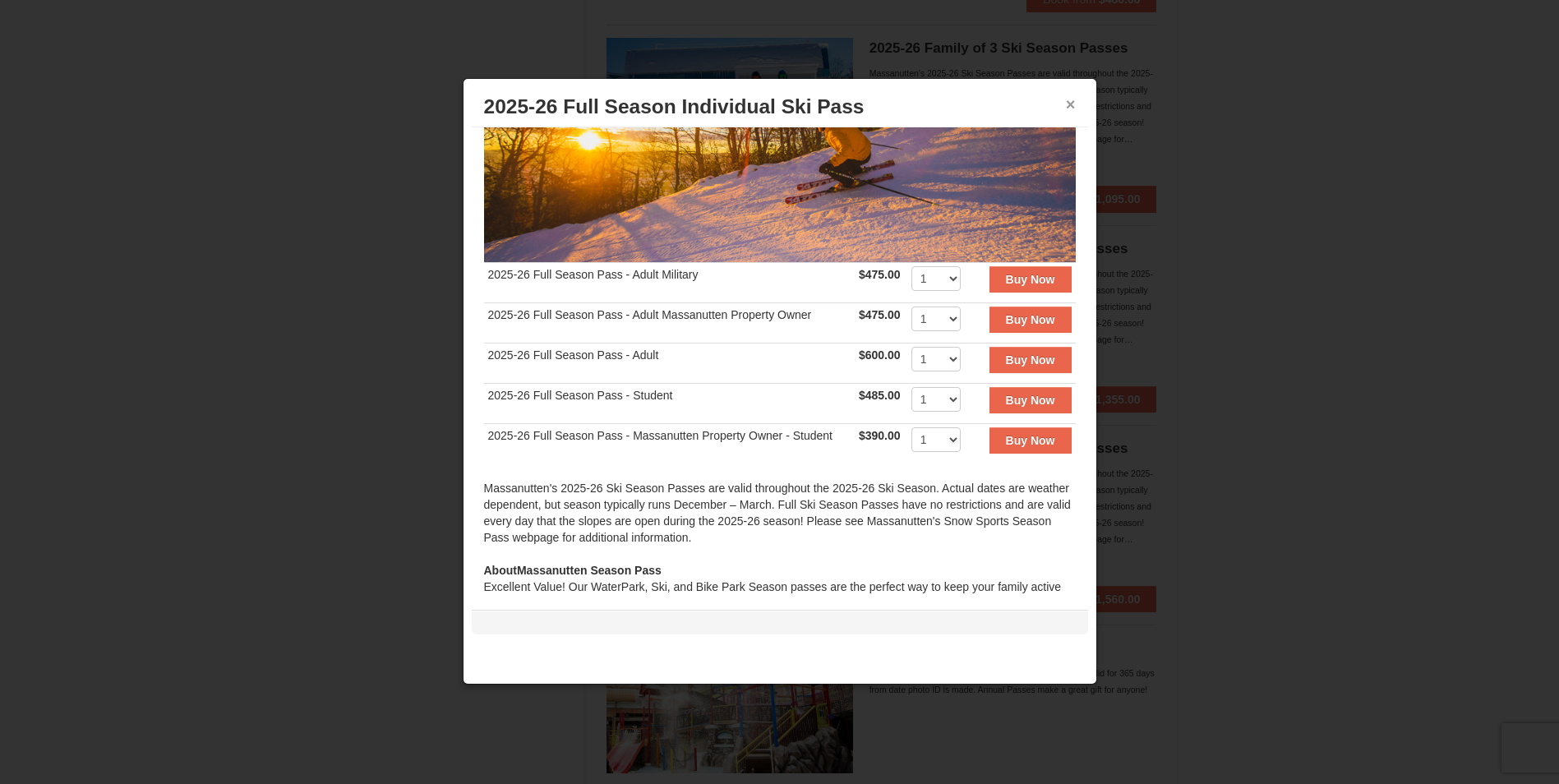
click at [1073, 105] on button "×" at bounding box center [1071, 104] width 10 height 17
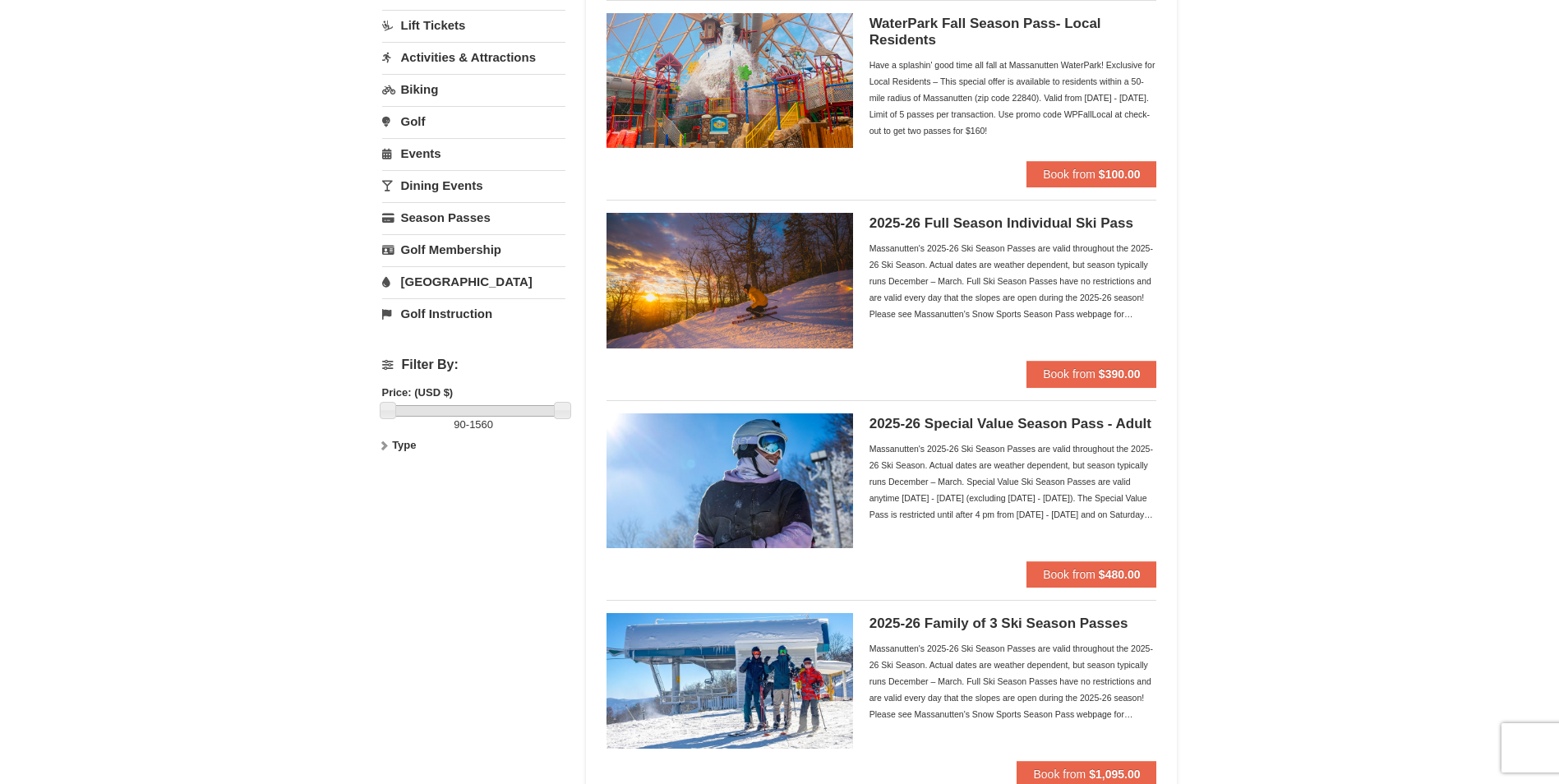
scroll to position [0, 0]
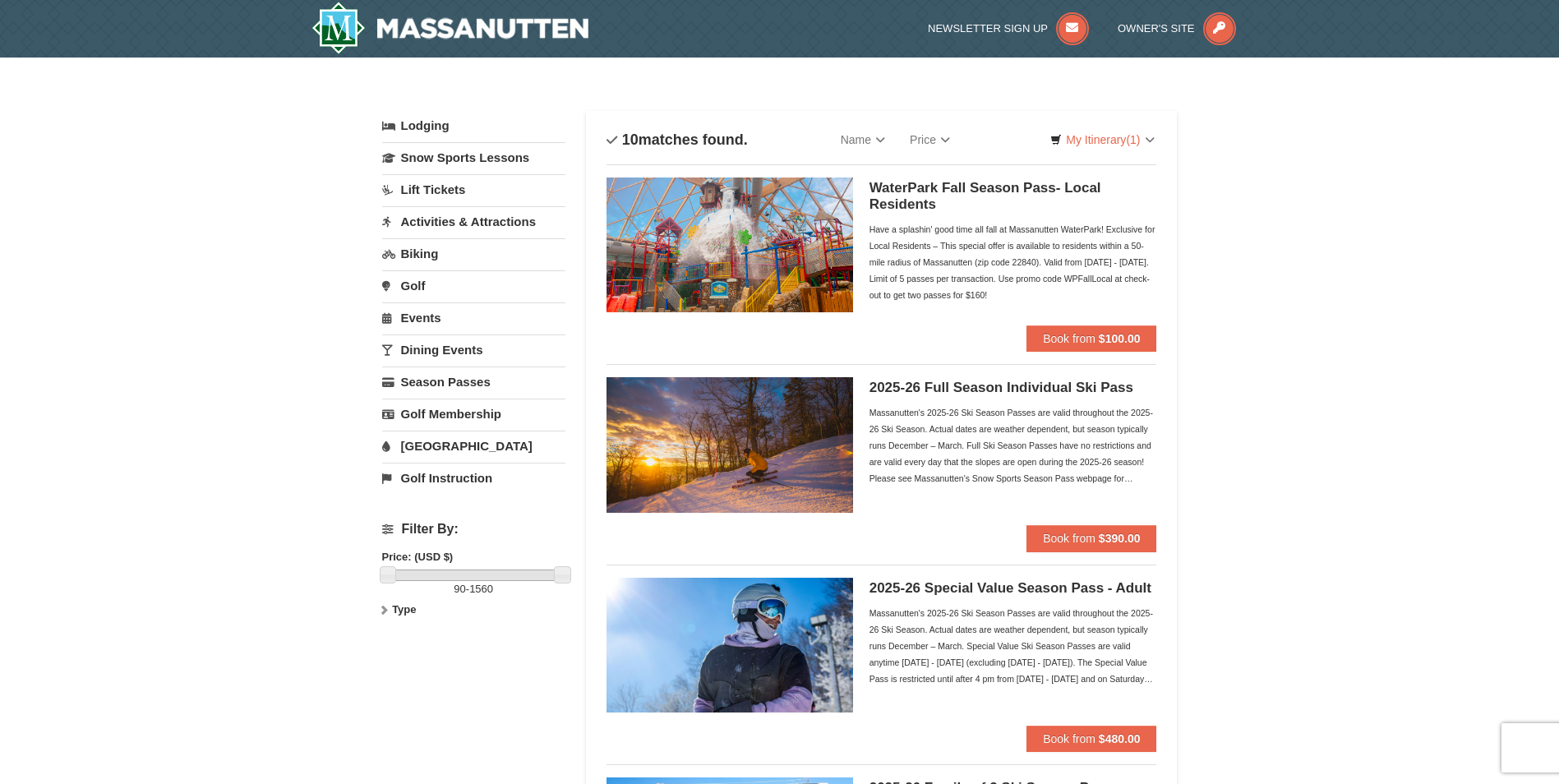
click at [1037, 424] on div "Massanutten's 2025-26 Ski Season Passes are valid throughout the 2025-26 Ski Se…" at bounding box center [1013, 445] width 287 height 82
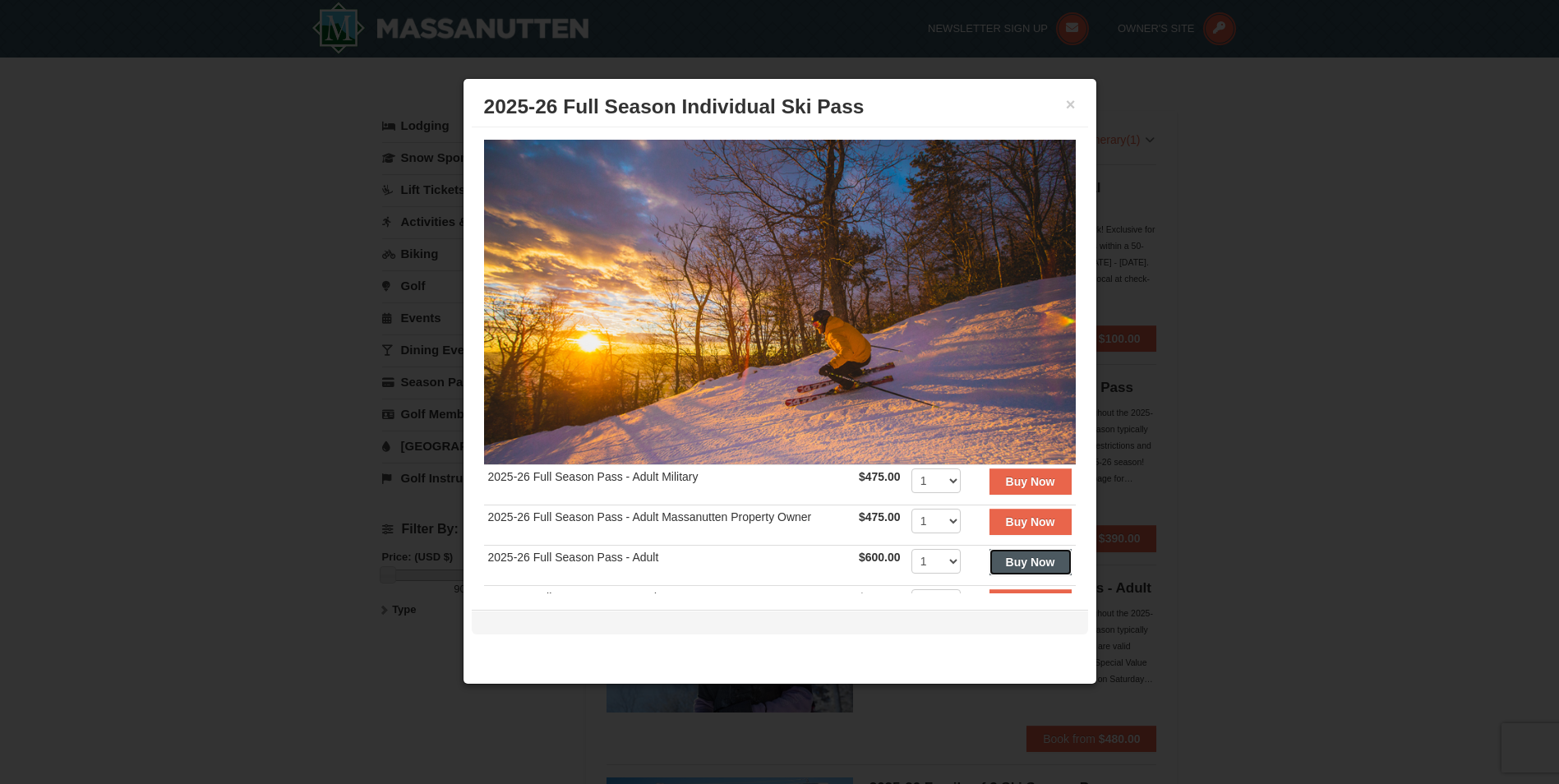
drag, startPoint x: 1041, startPoint y: 420, endPoint x: 1007, endPoint y: 555, distance: 139.2
click at [1007, 555] on strong "Buy Now" at bounding box center [1031, 561] width 50 height 13
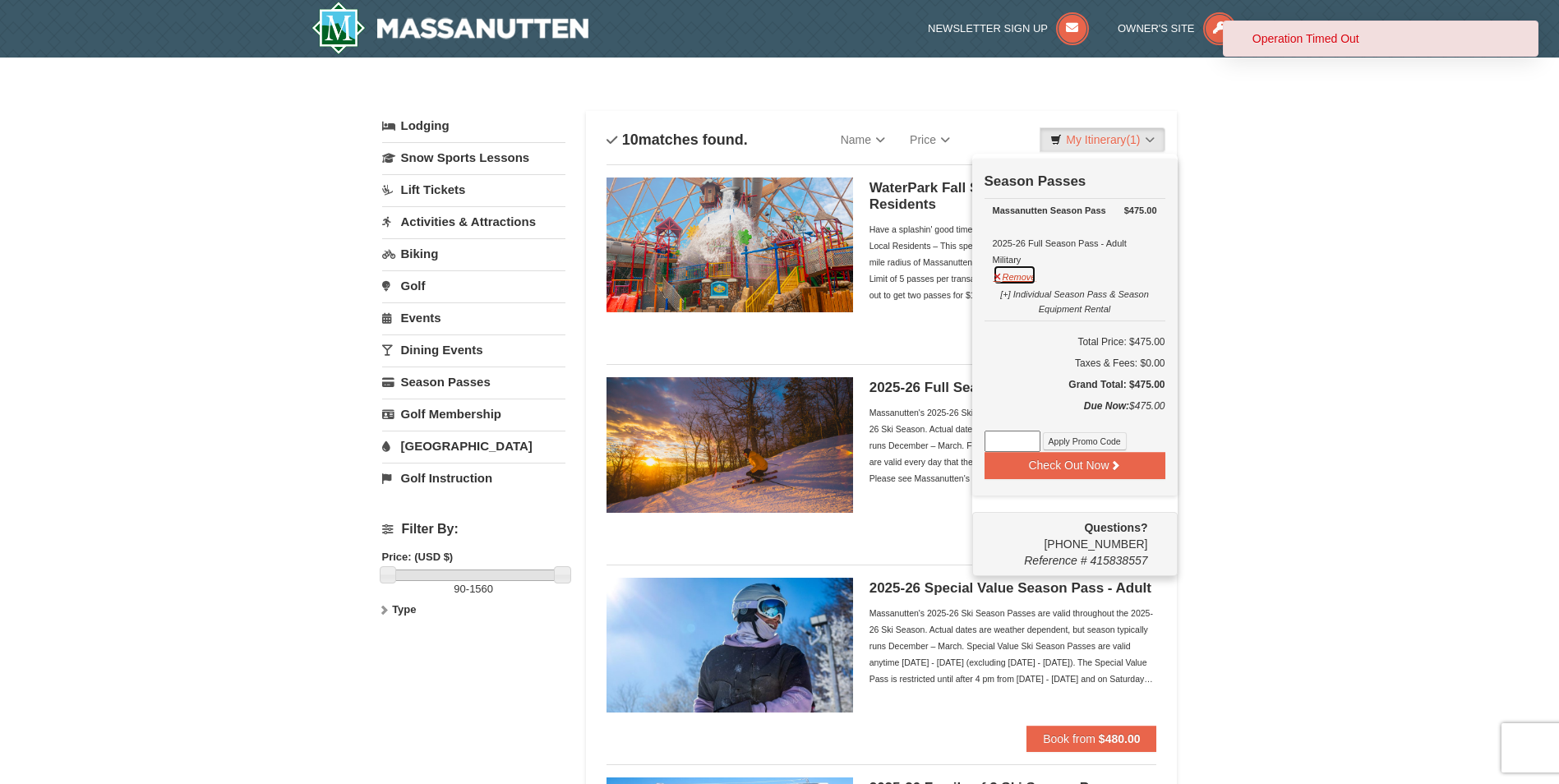
click at [1015, 278] on button "Remove" at bounding box center [1015, 274] width 44 height 20
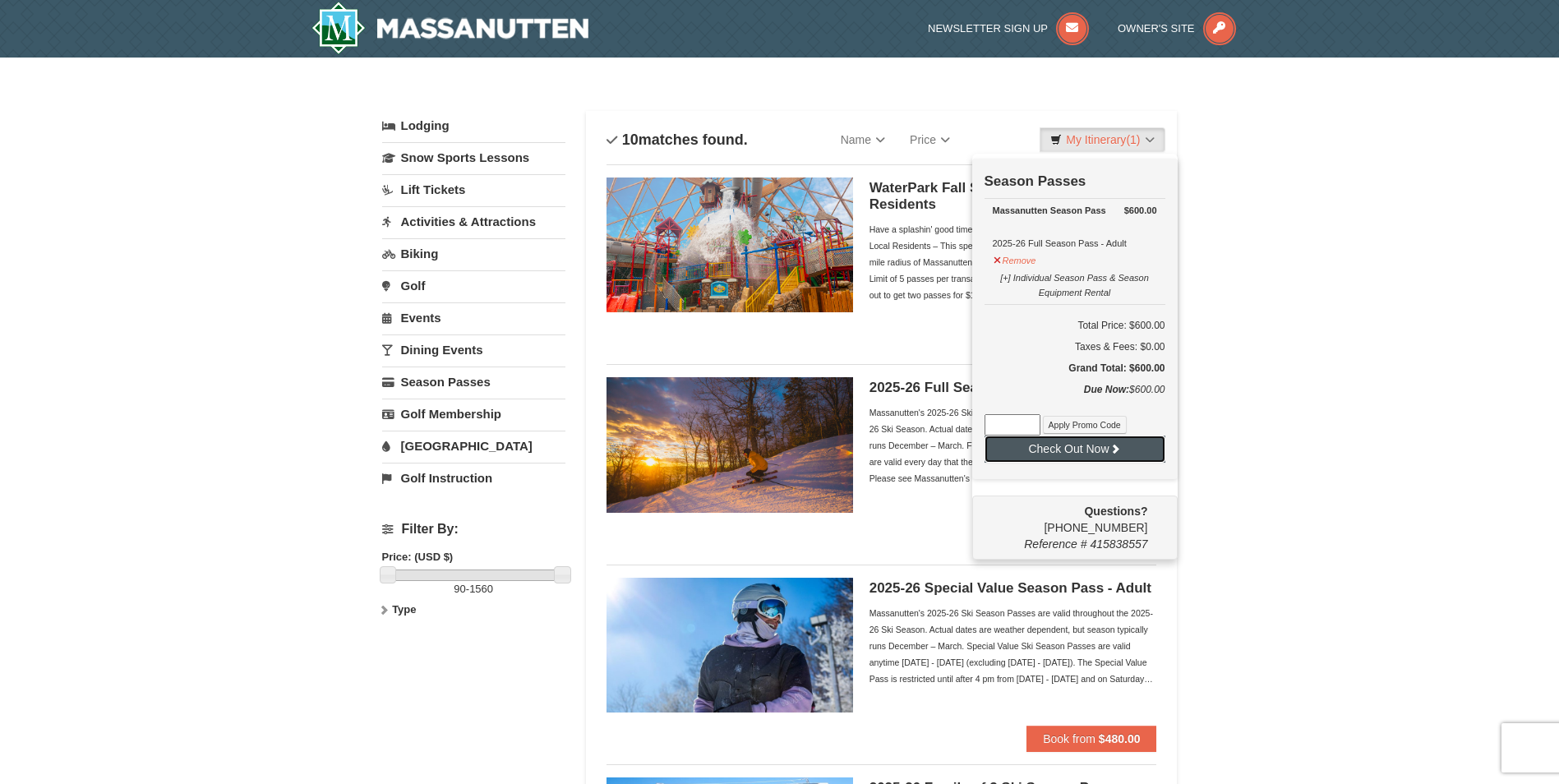
click at [1055, 449] on button "Check Out Now" at bounding box center [1075, 449] width 180 height 27
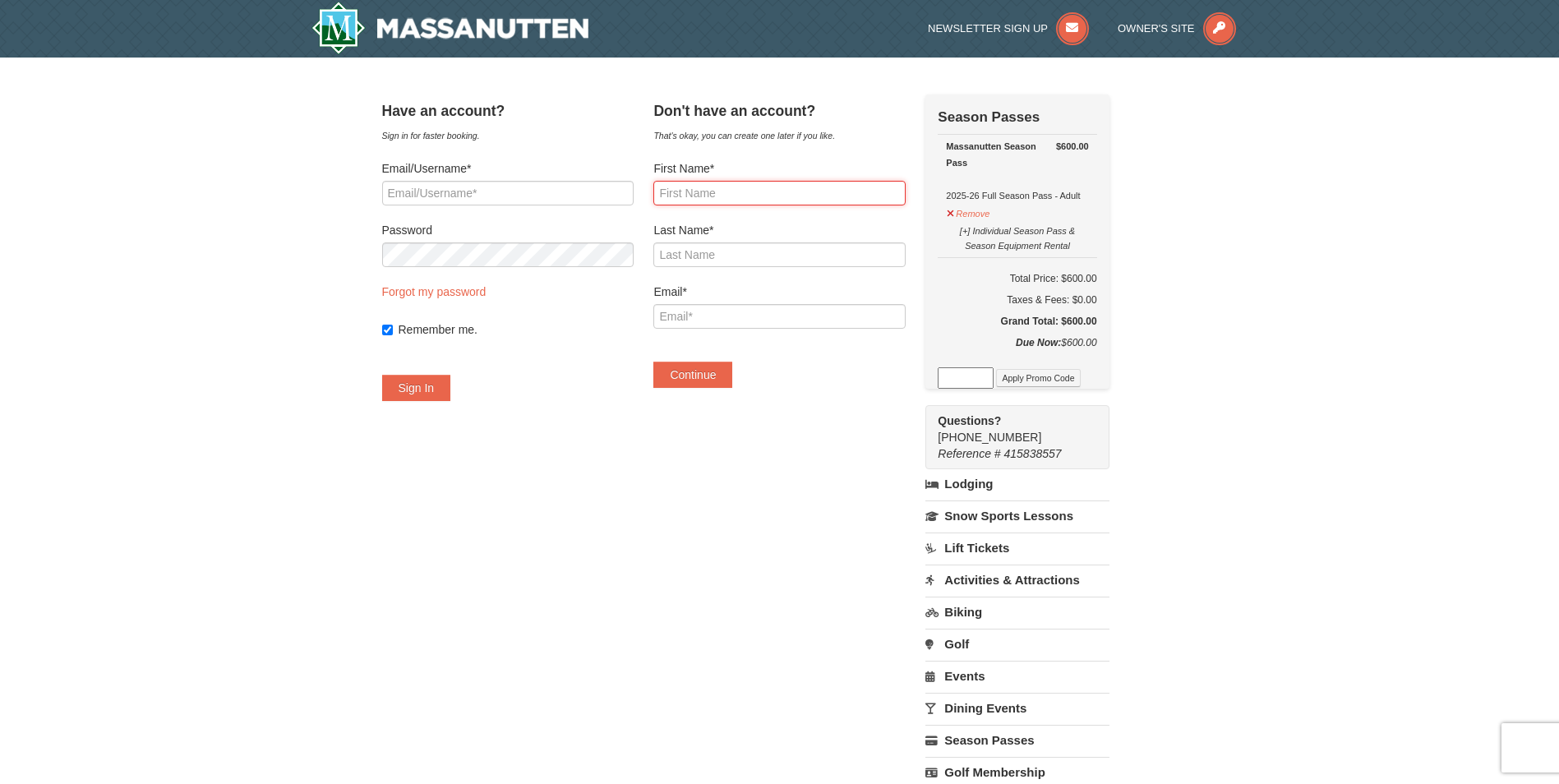
click at [776, 191] on input "First Name*" at bounding box center [779, 193] width 251 height 25
click at [532, 190] on input "Email/Username*" at bounding box center [508, 193] width 251 height 25
click at [548, 507] on div "Have an account? Sign in for faster booking. Email/Username* Password Forgot my…" at bounding box center [780, 481] width 796 height 773
drag, startPoint x: 763, startPoint y: 399, endPoint x: 466, endPoint y: 285, distance: 318.1
click at [466, 285] on form "Email/Username* Password Forgot my password Remember me. Sign In" at bounding box center [508, 280] width 251 height 240
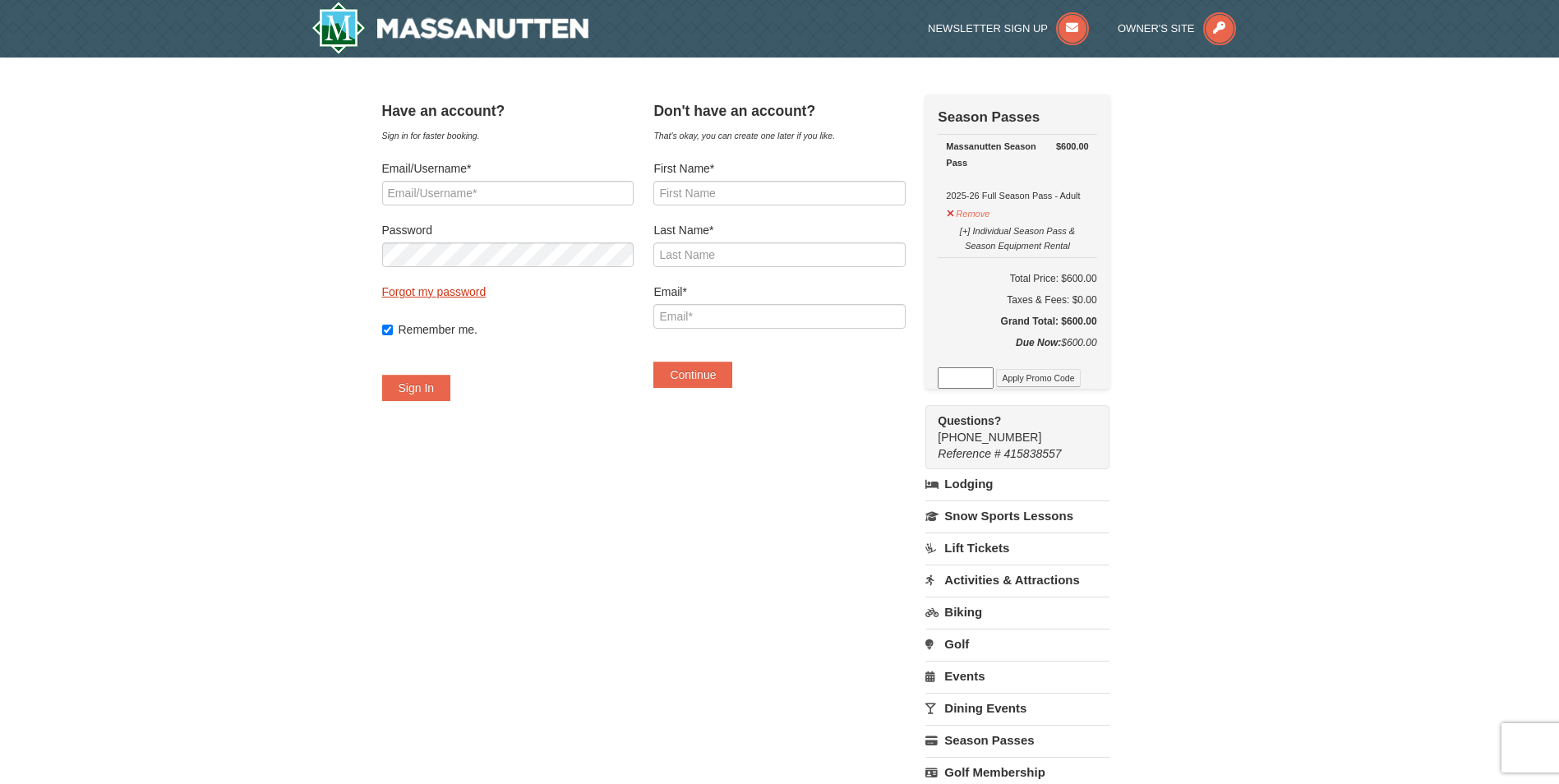
click at [461, 295] on link "Forgot my password" at bounding box center [434, 292] width 104 height 13
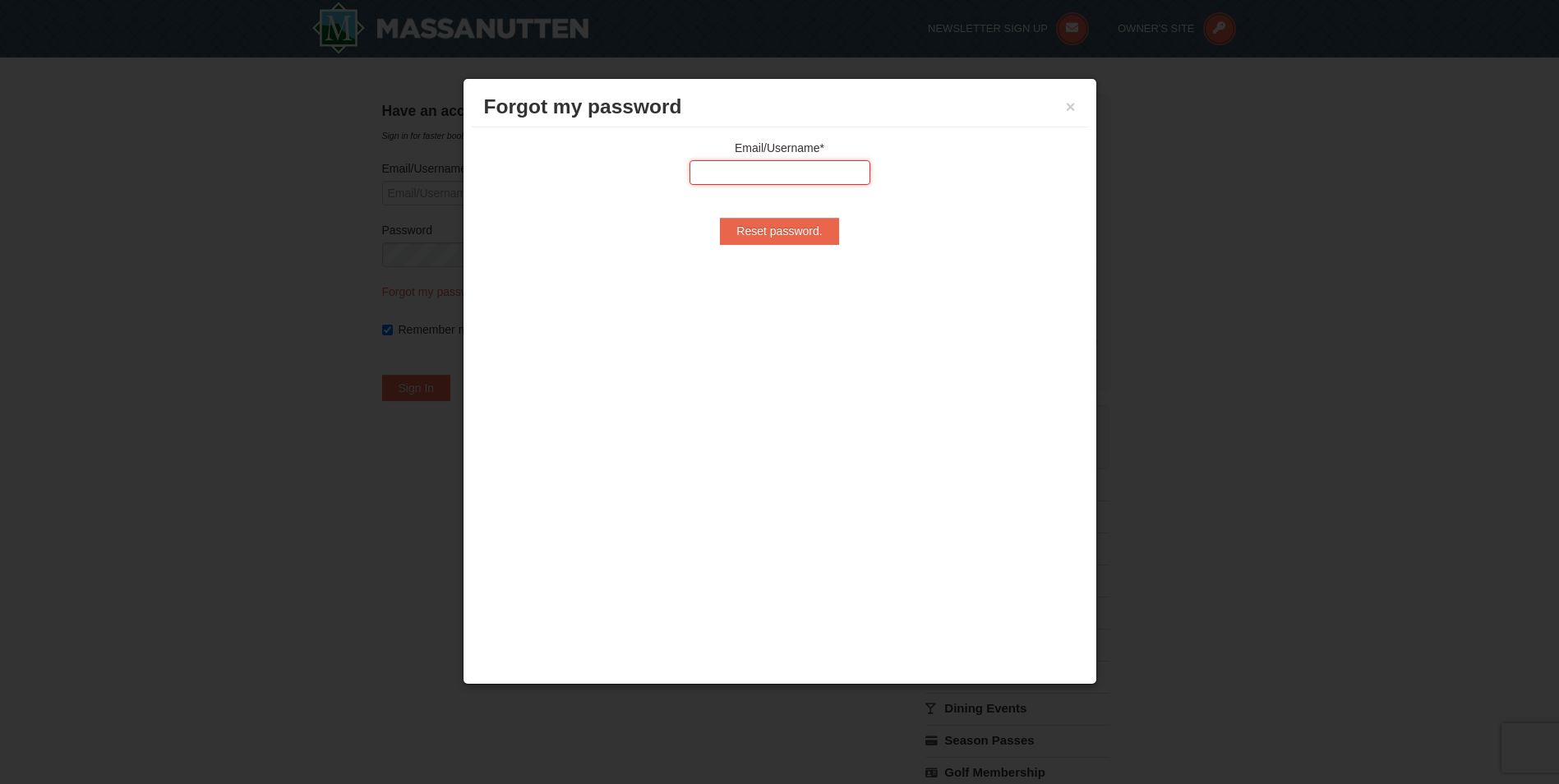
click at [786, 167] on input "text" at bounding box center [780, 172] width 180 height 25
type input "james.polk@judison.com"
click at [786, 231] on input "Reset password." at bounding box center [779, 231] width 118 height 27
type input "Processing..."
type input "james.polk@judison.com"
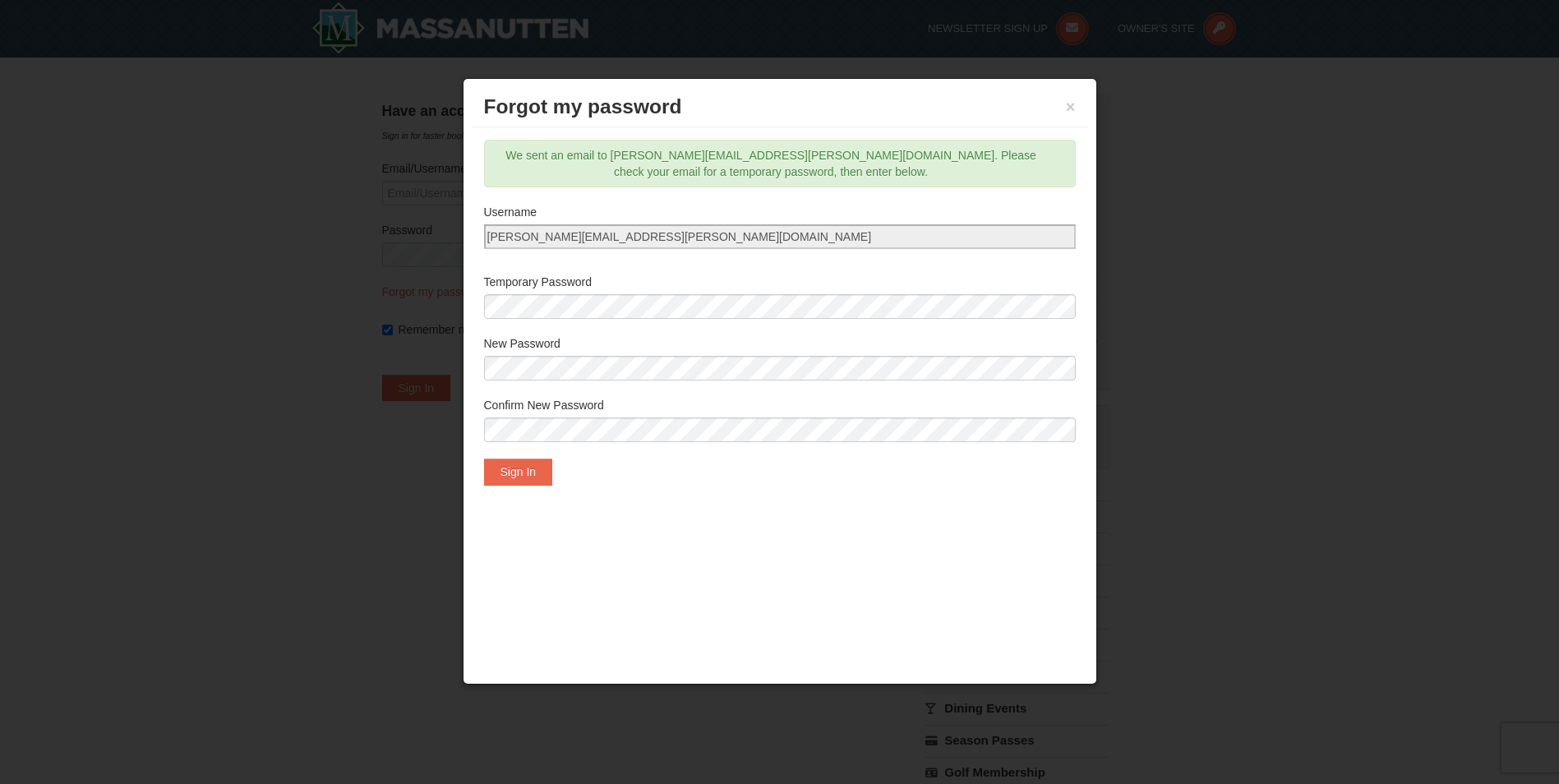
click at [757, 322] on div "Temporary Password" at bounding box center [780, 301] width 592 height 53
click at [525, 472] on button "Sign In" at bounding box center [519, 472] width 69 height 27
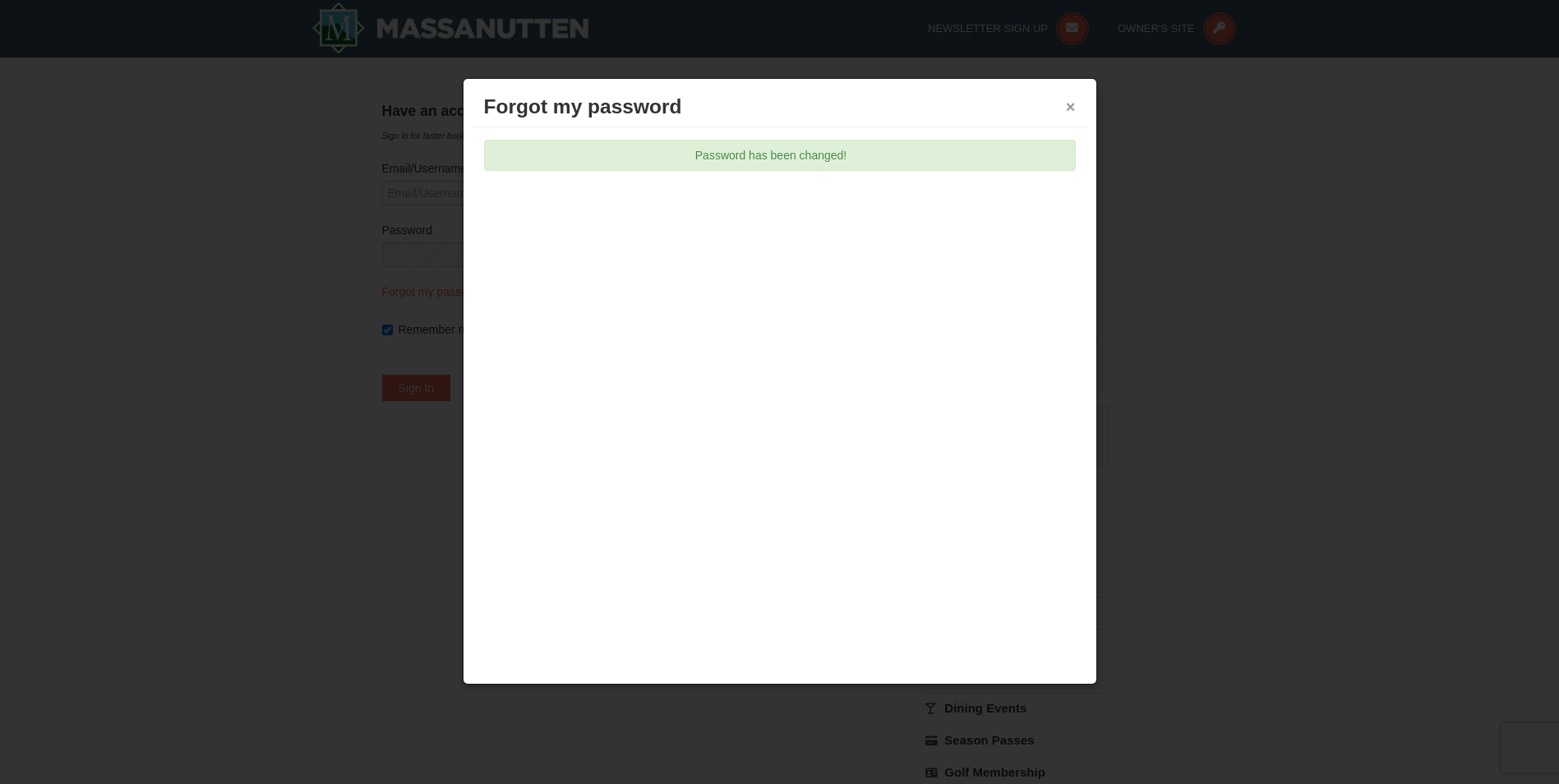
click at [1071, 107] on button "×" at bounding box center [1071, 107] width 10 height 17
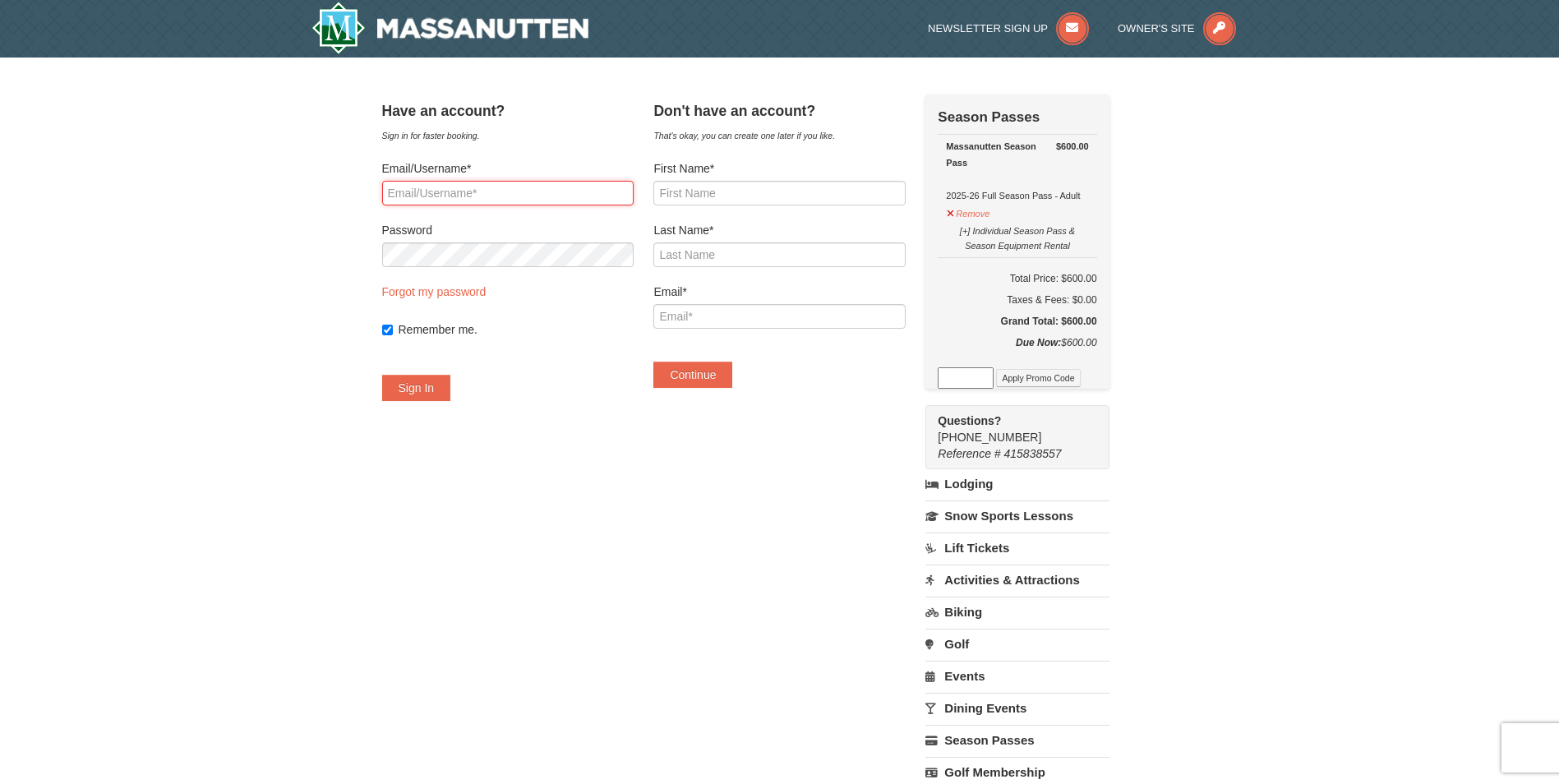
click at [541, 182] on input "Email/Username*" at bounding box center [508, 193] width 251 height 25
type input "[PERSON_NAME][EMAIL_ADDRESS][PERSON_NAME][DOMAIN_NAME]"
click at [439, 390] on button "Sign In" at bounding box center [416, 388] width 69 height 27
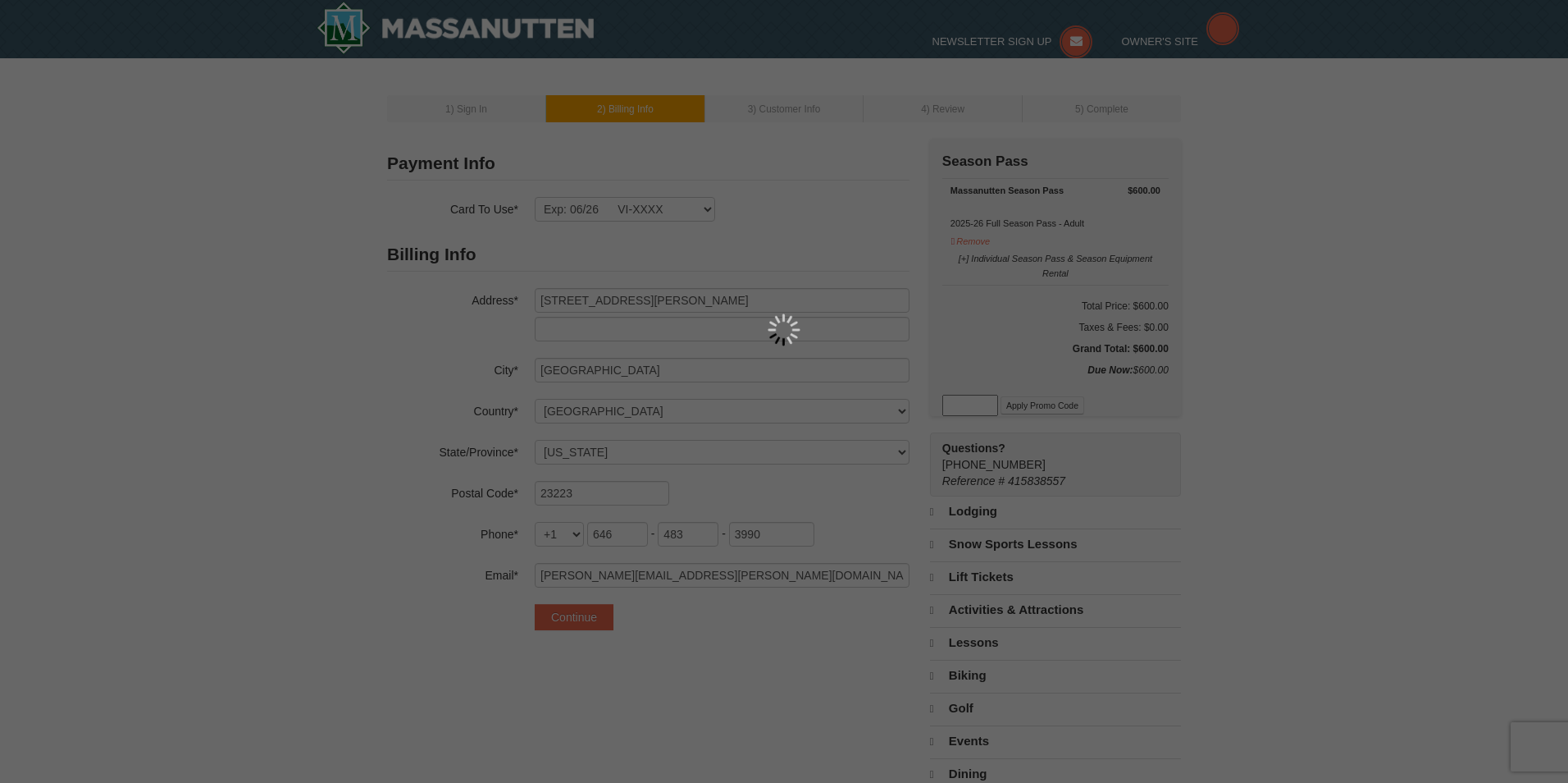
select select "VA"
select select "9"
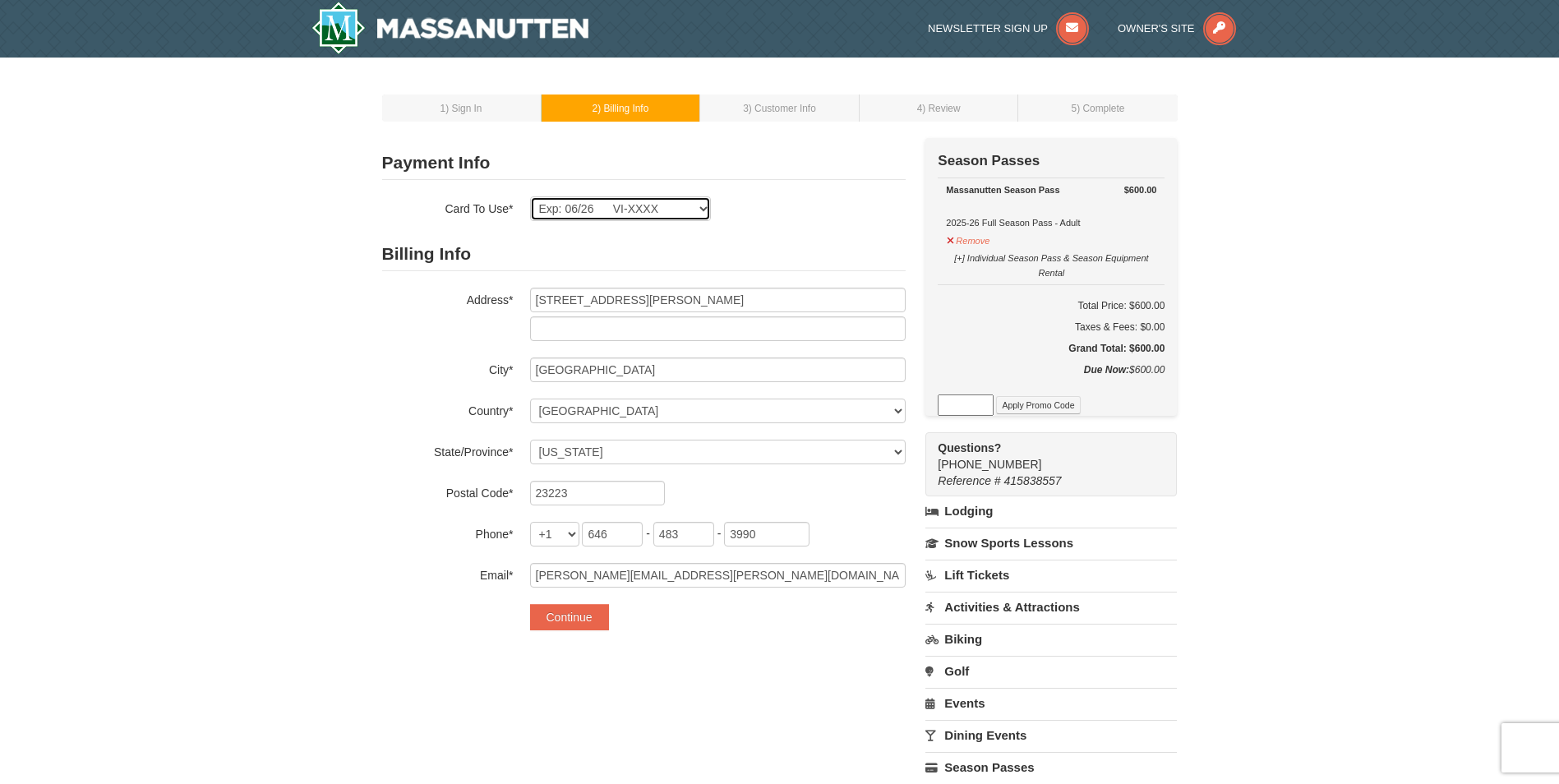
click at [704, 206] on select "Exp: 06/26 VI-XXXX New Card" at bounding box center [621, 209] width 180 height 25
click at [807, 188] on div "Payment Info Card To Use* Exp: 06/26 VI-XXXX New Card Are you sure you want to …" at bounding box center [644, 183] width 523 height 75
click at [566, 605] on button "Continue" at bounding box center [569, 617] width 79 height 27
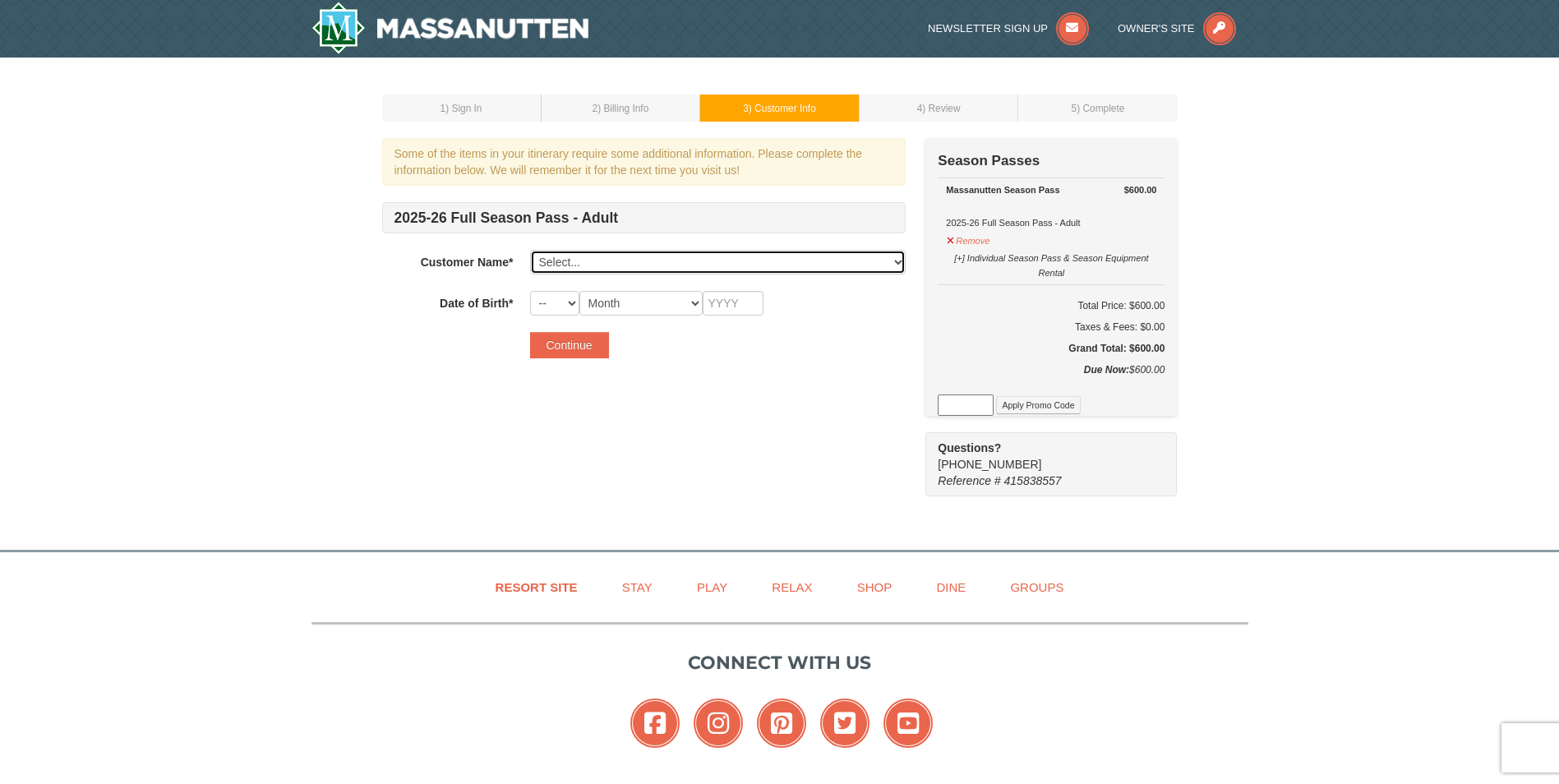
click at [792, 260] on select "Select... James Polk Add New..." at bounding box center [718, 263] width 376 height 25
select select "27307292"
click at [531, 250] on select "Select... James Polk Add New..." at bounding box center [718, 263] width 376 height 25
select select "16"
select select "07"
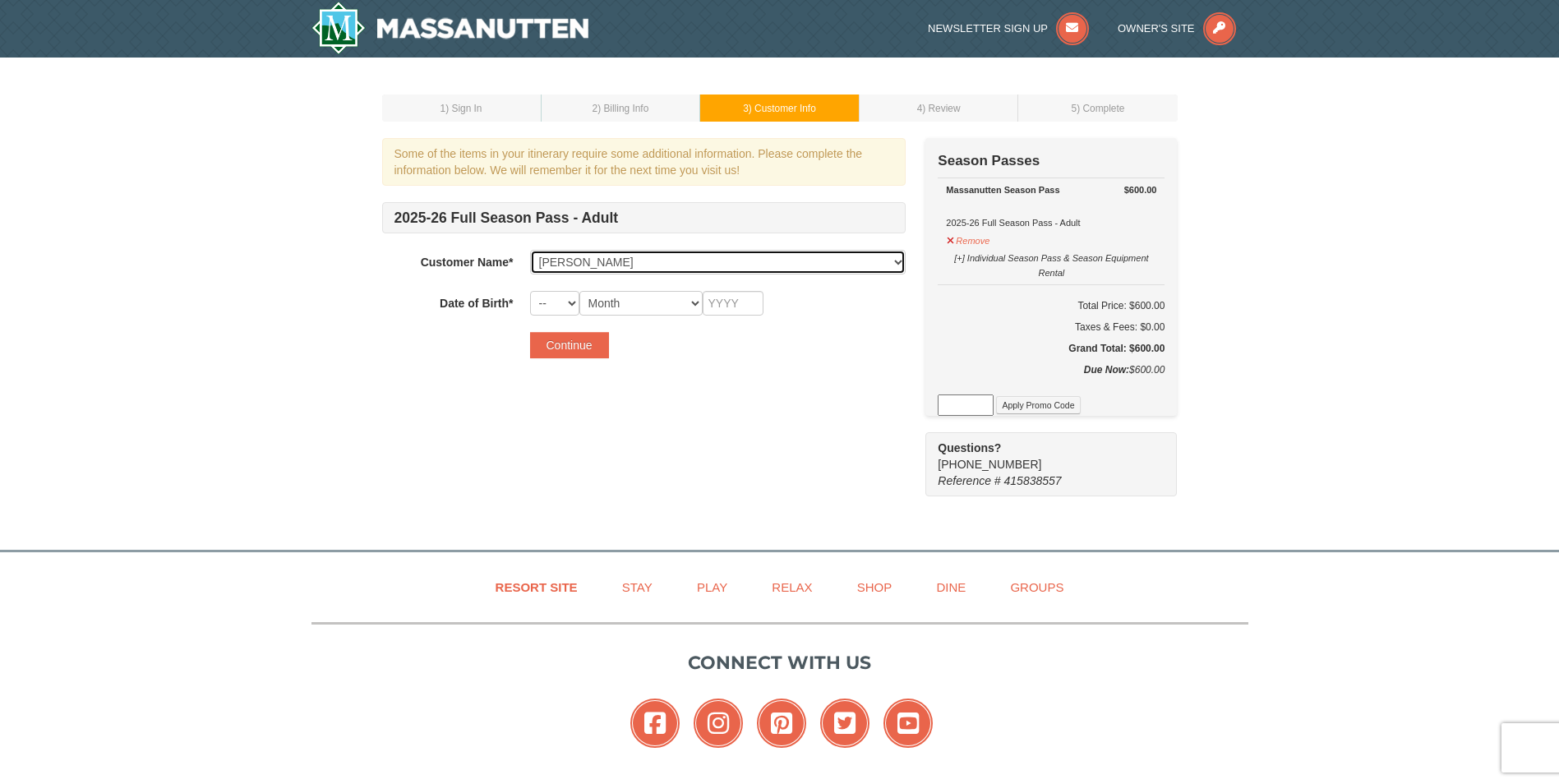
type input "1962"
click at [601, 362] on div "Some of the items in your itinerary require some additional information. Please…" at bounding box center [644, 256] width 523 height 237
click at [586, 344] on button "Continue" at bounding box center [569, 346] width 79 height 27
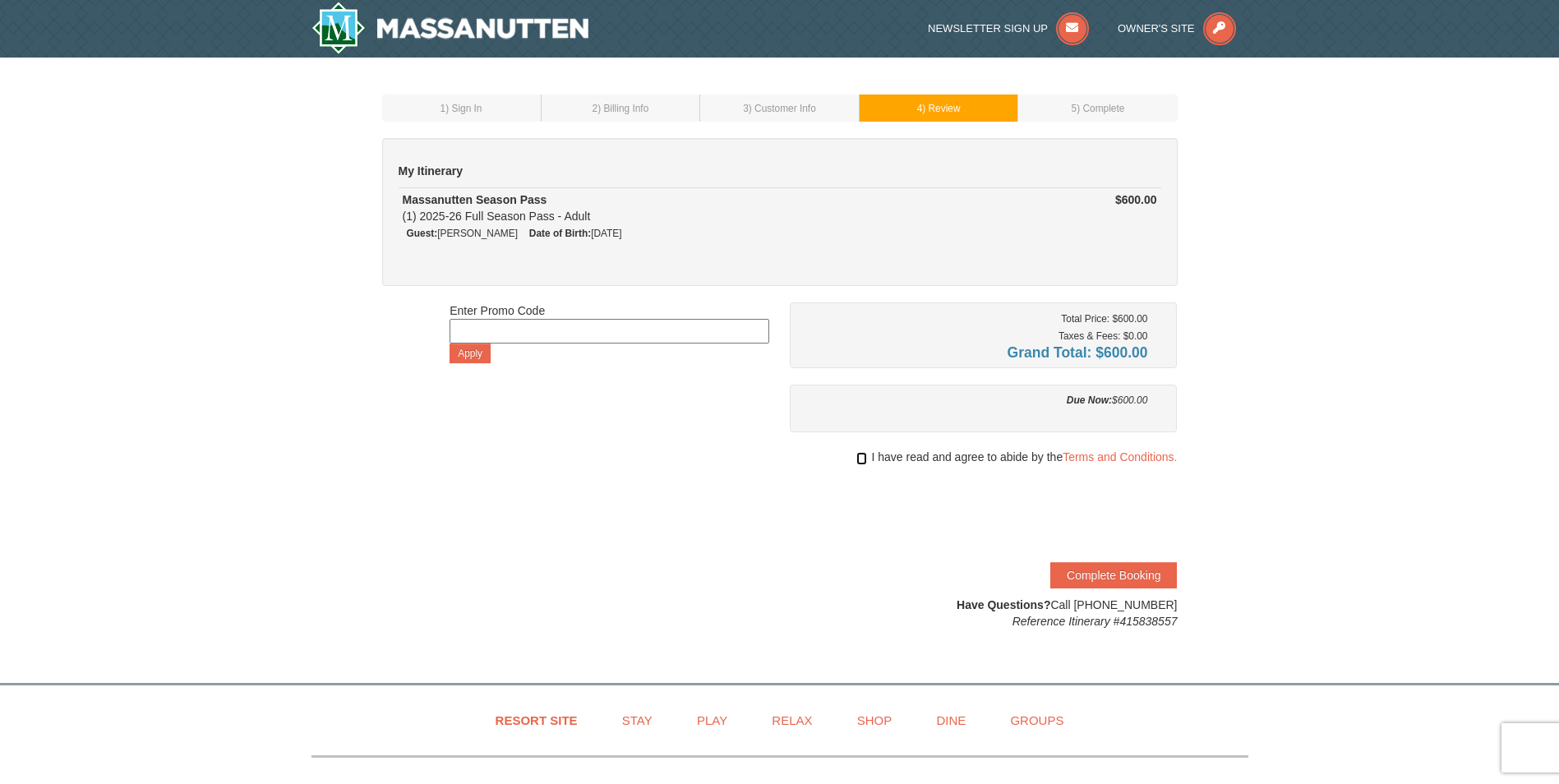
click at [863, 460] on input "checkbox" at bounding box center [862, 458] width 11 height 13
checkbox input "true"
